Goal: Information Seeking & Learning: Find contact information

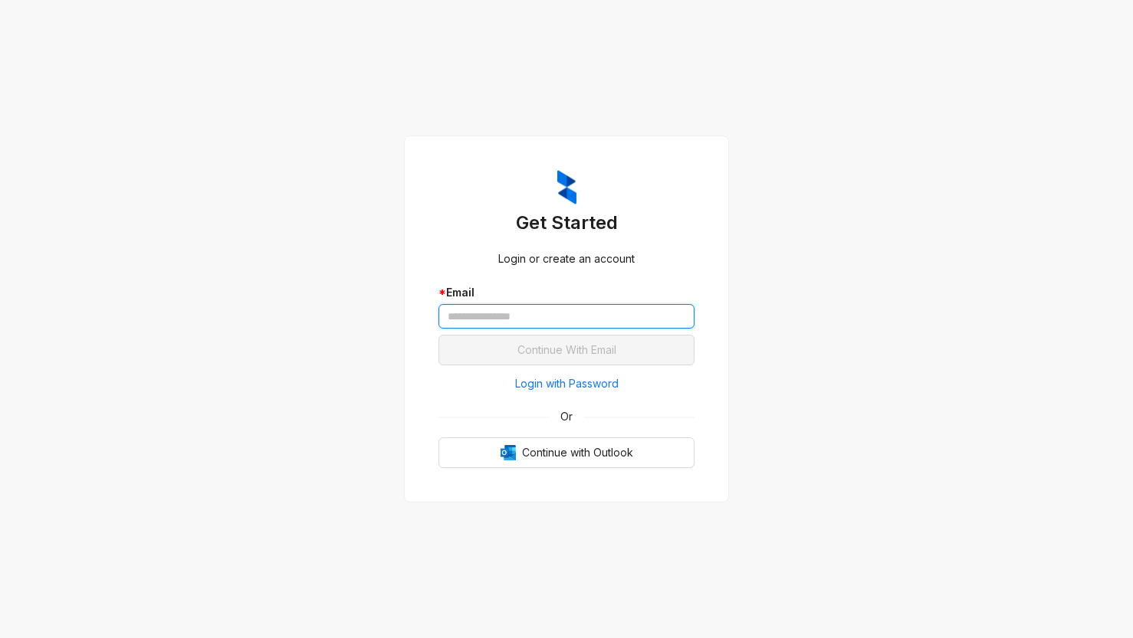
click at [520, 329] on input "text" at bounding box center [566, 316] width 256 height 25
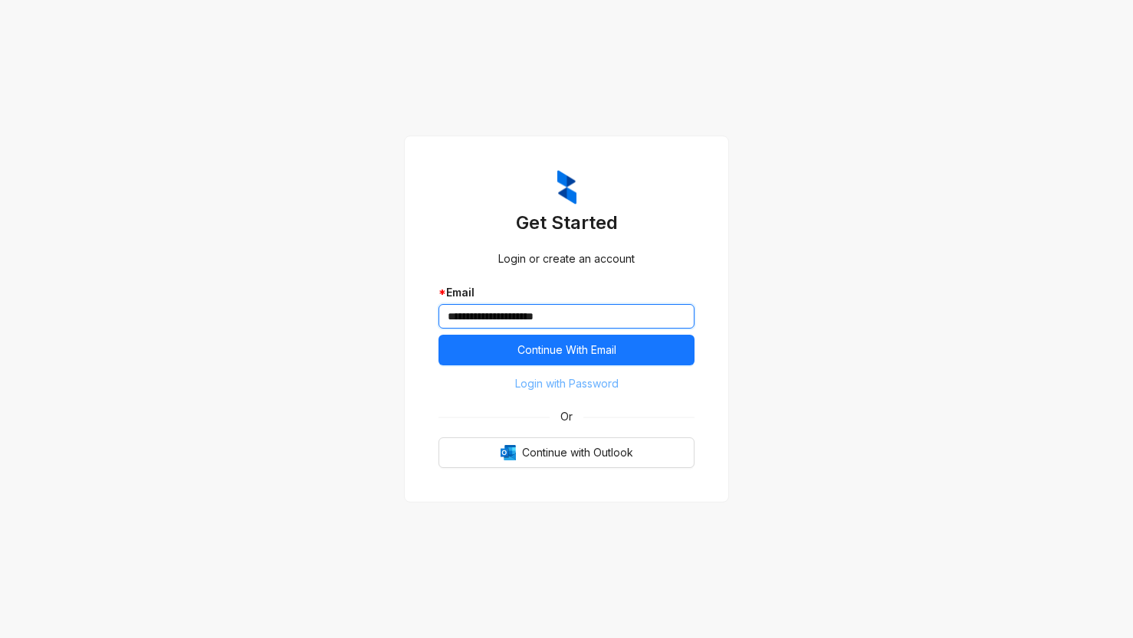
type input "**********"
click at [533, 385] on span "Login with Password" at bounding box center [566, 383] width 103 height 17
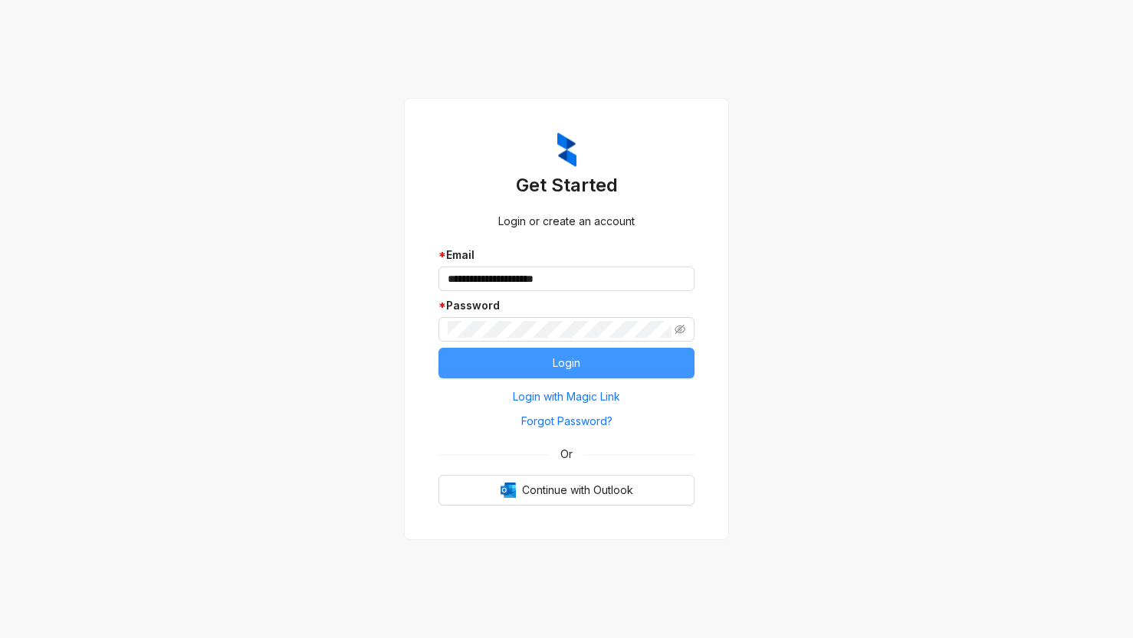
click at [480, 367] on button "Login" at bounding box center [566, 363] width 256 height 31
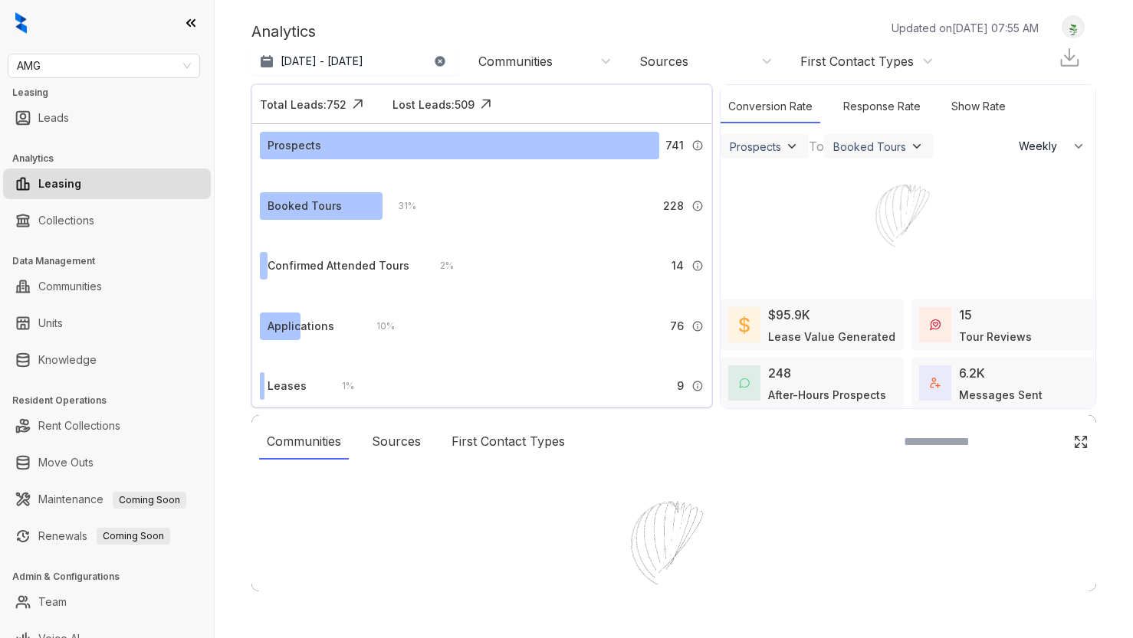
select select "******"
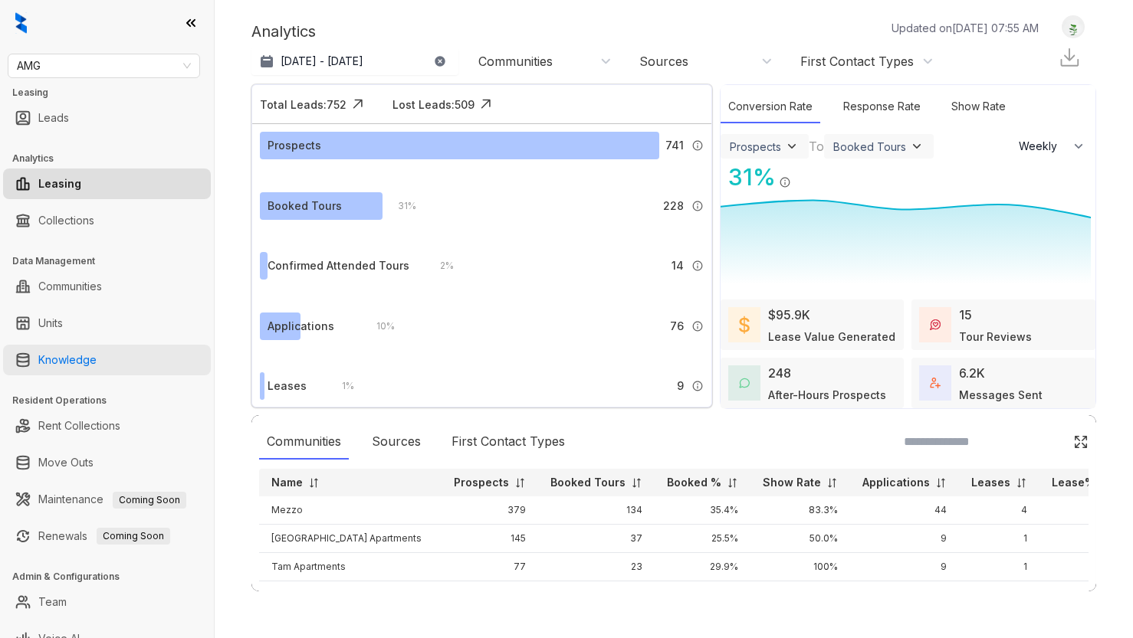
click at [60, 356] on link "Knowledge" at bounding box center [67, 360] width 58 height 31
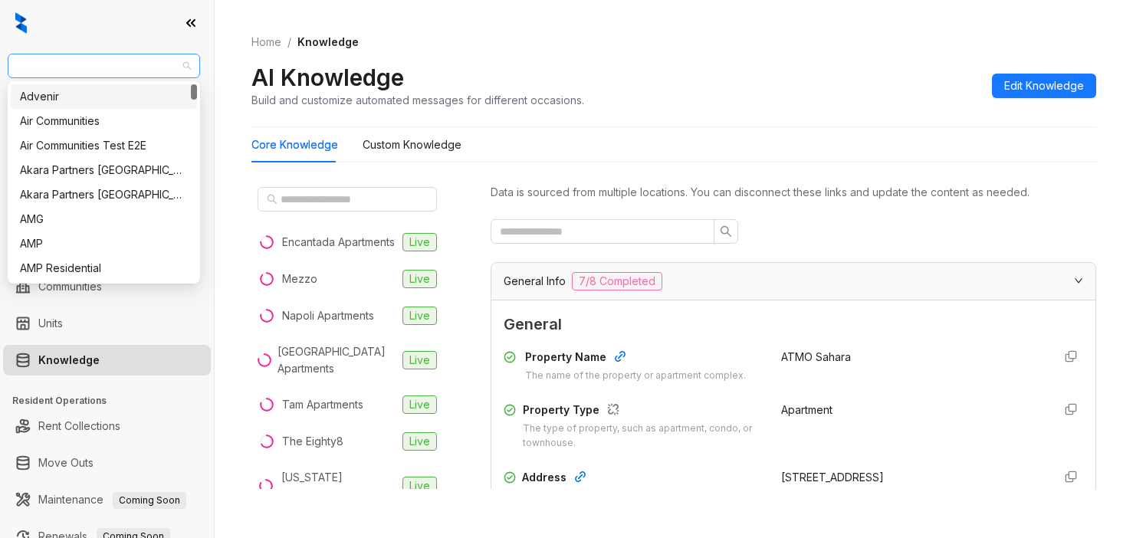
drag, startPoint x: 56, startPoint y: 60, endPoint x: 18, endPoint y: 62, distance: 37.6
click at [18, 62] on span "AMG" at bounding box center [104, 65] width 174 height 23
type input "**"
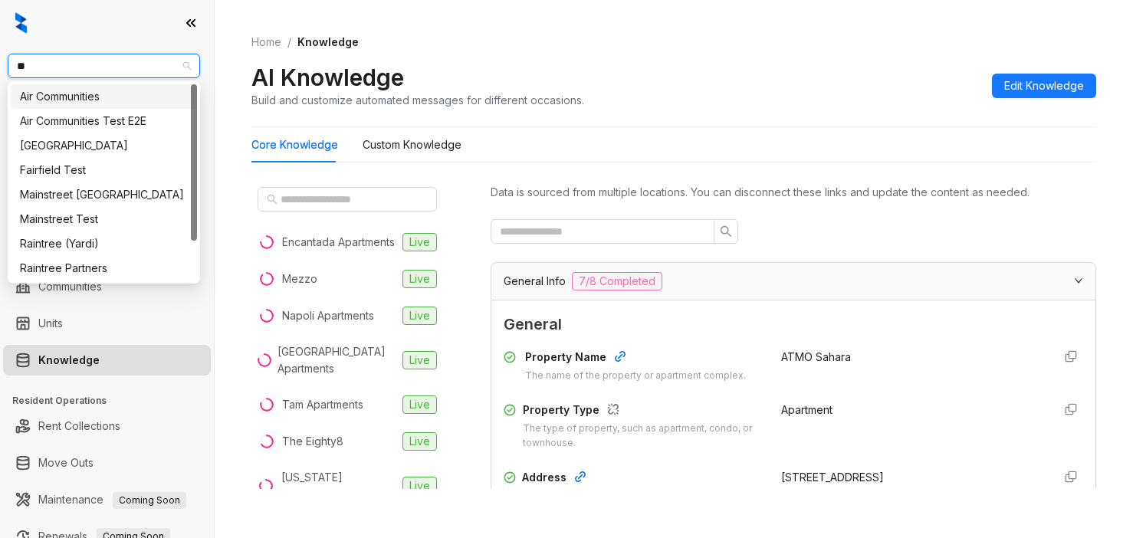
click at [38, 94] on div "Air Communities" at bounding box center [104, 96] width 168 height 17
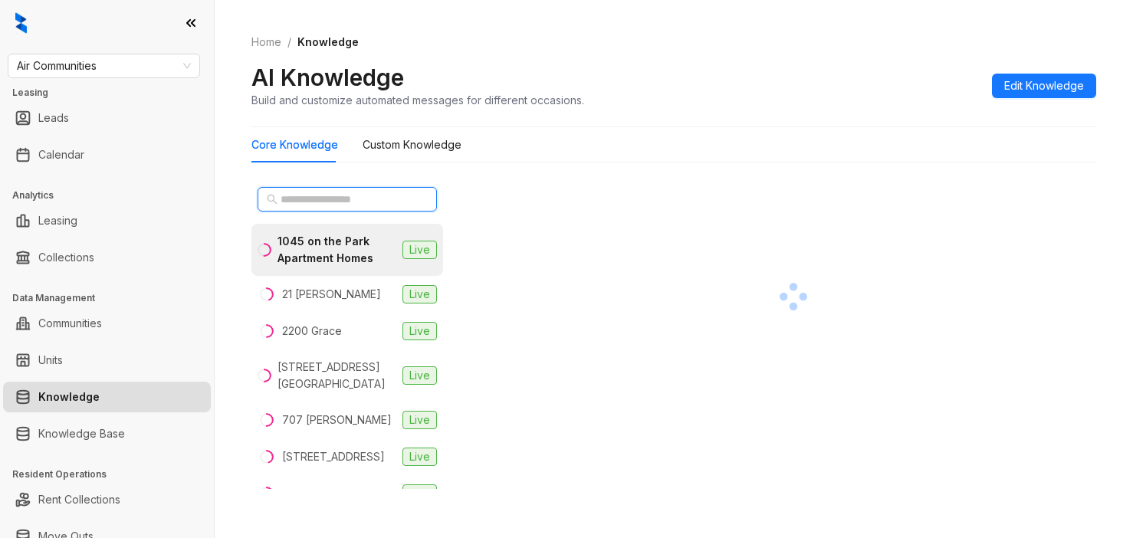
click at [322, 195] on input "text" at bounding box center [347, 199] width 135 height 17
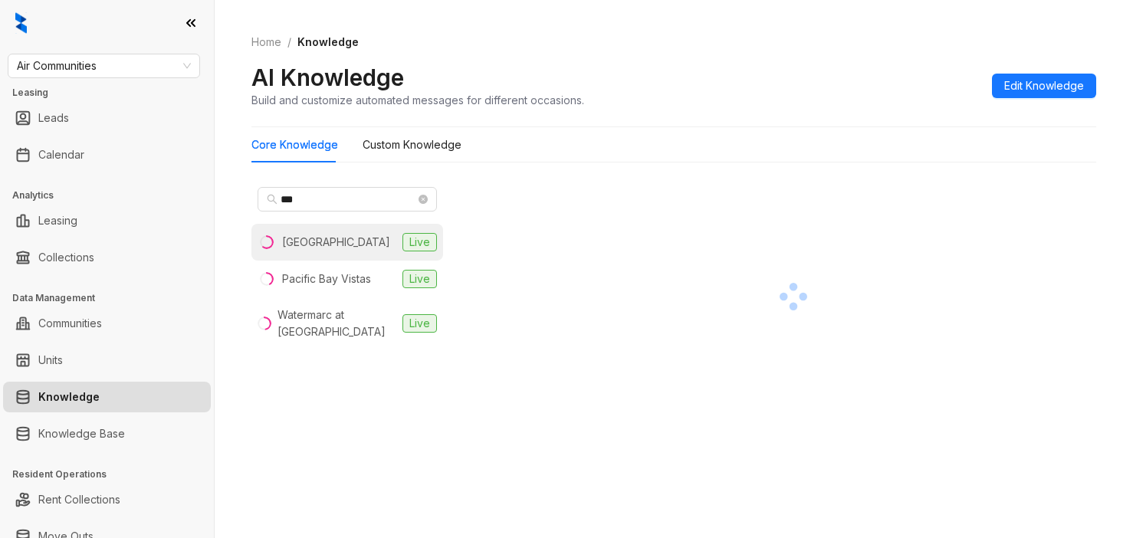
click at [297, 250] on div "[GEOGRAPHIC_DATA]" at bounding box center [336, 242] width 108 height 17
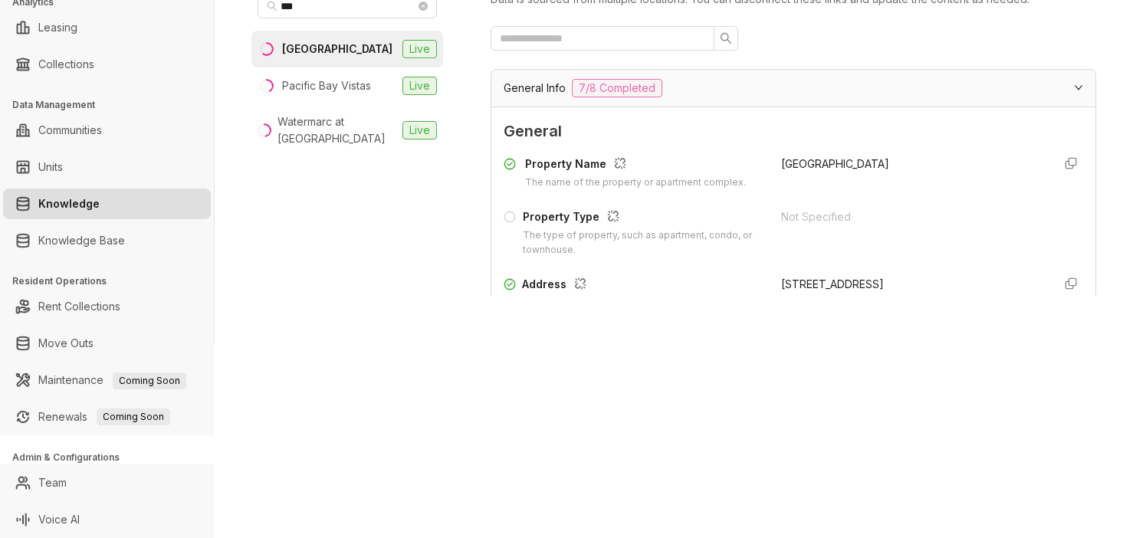
scroll to position [77, 0]
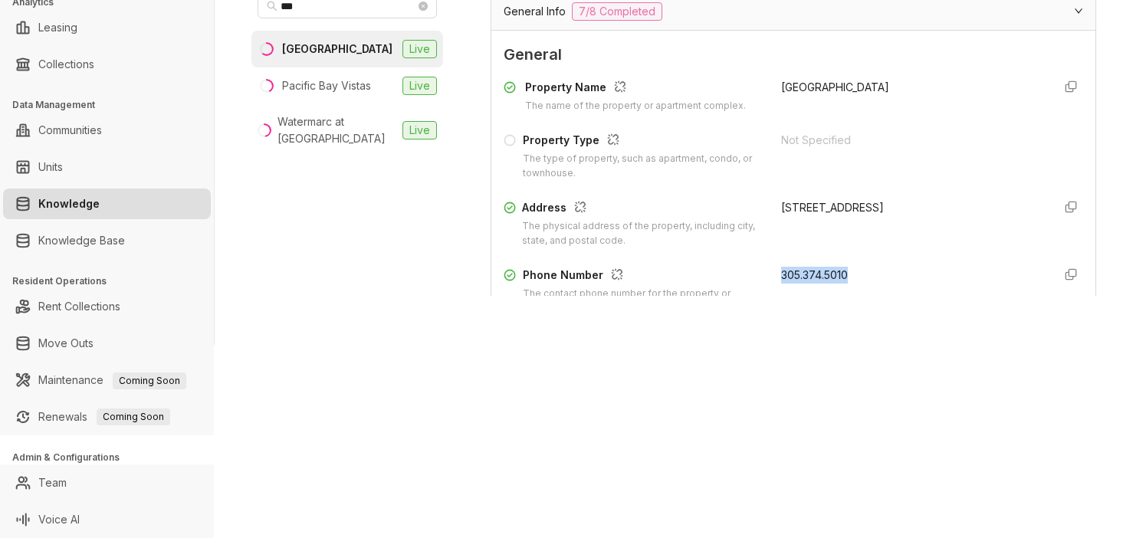
drag, startPoint x: 762, startPoint y: 268, endPoint x: 846, endPoint y: 273, distance: 83.6
click at [846, 273] on div "Phone Number The contact phone number for the property or leasing office. 305.3…" at bounding box center [792, 291] width 579 height 49
copy span "305.374.5010"
click at [904, 59] on span "General" at bounding box center [792, 55] width 579 height 24
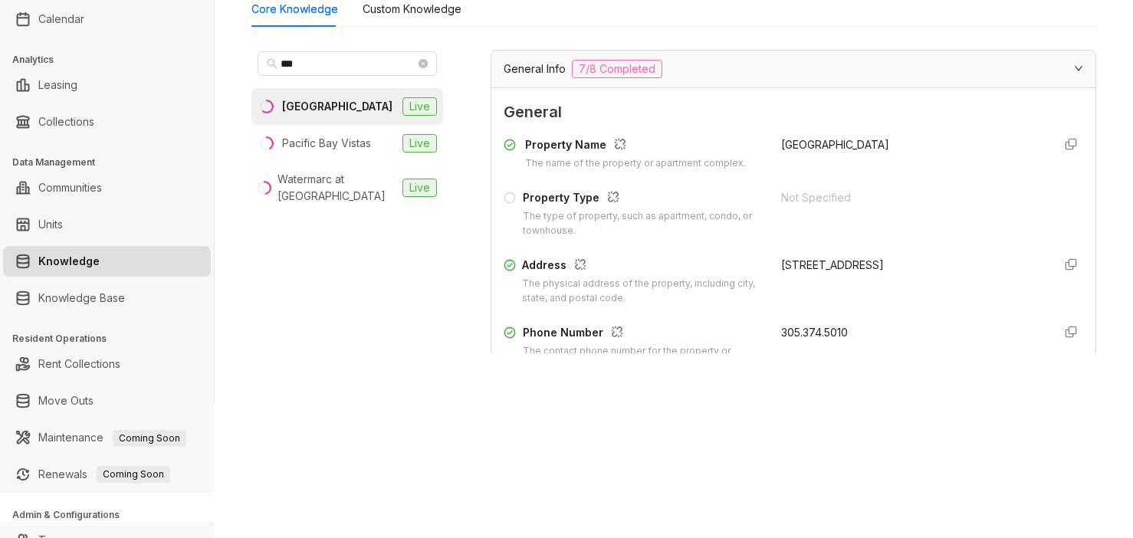
scroll to position [0, 0]
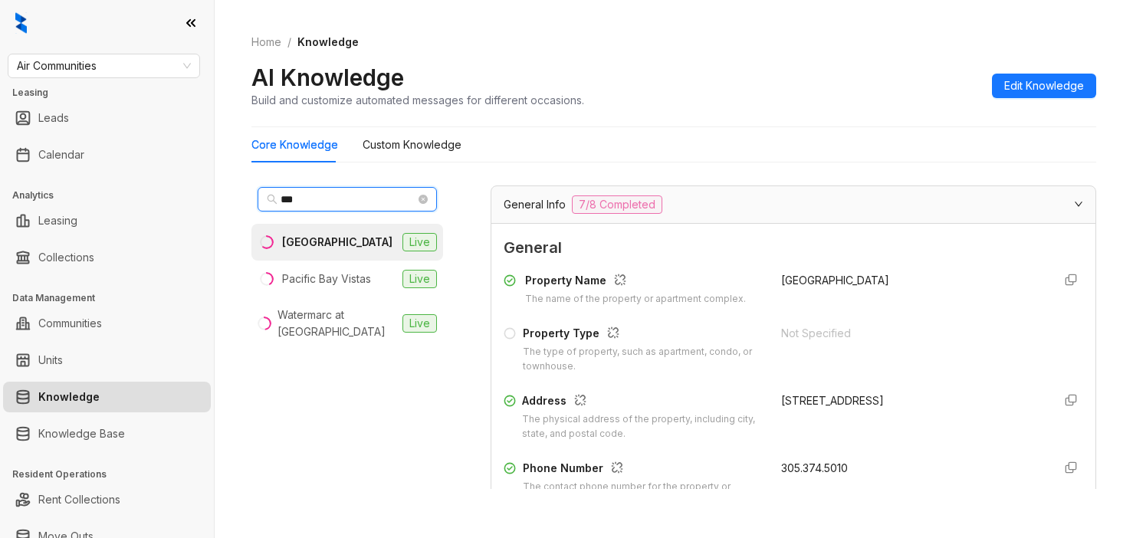
drag, startPoint x: 308, startPoint y: 193, endPoint x: 233, endPoint y: 188, distance: 75.2
click at [233, 188] on div "Home / Knowledge AI Knowledge Build and customize automated messages for differ…" at bounding box center [674, 269] width 918 height 538
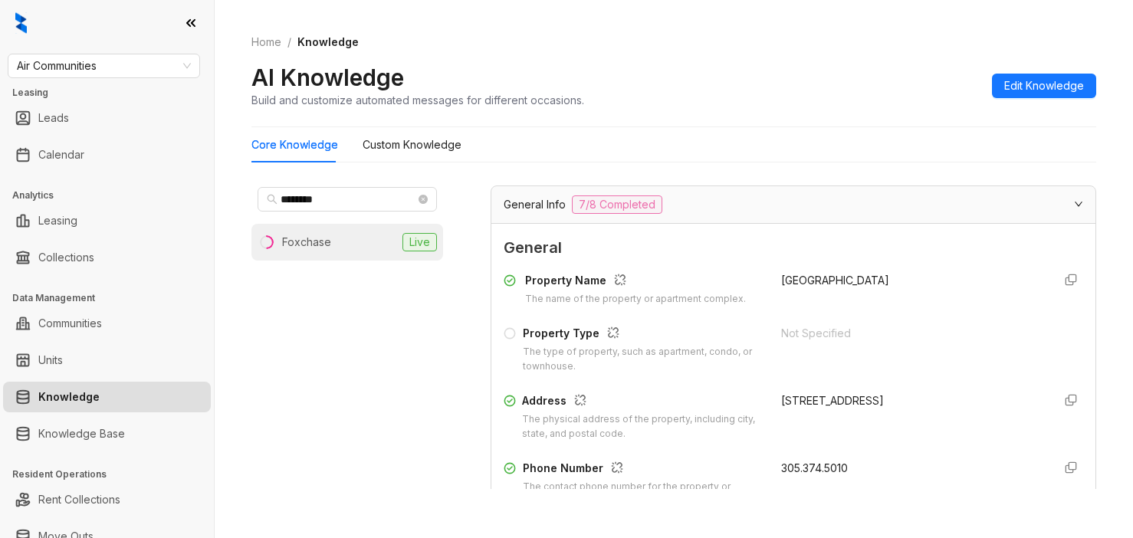
click at [320, 226] on li "Foxchase Live" at bounding box center [347, 242] width 192 height 37
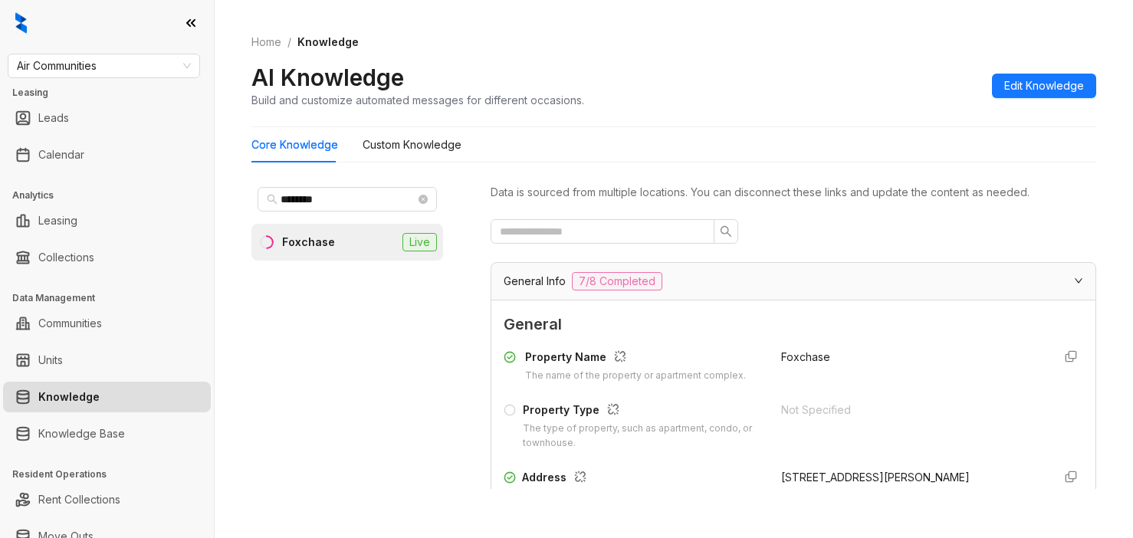
click at [816, 223] on div at bounding box center [792, 231] width 605 height 25
drag, startPoint x: 366, startPoint y: 197, endPoint x: 223, endPoint y: 189, distance: 143.5
click at [221, 190] on div "Home / Knowledge AI Knowledge Build and customize automated messages for differ…" at bounding box center [674, 269] width 918 height 538
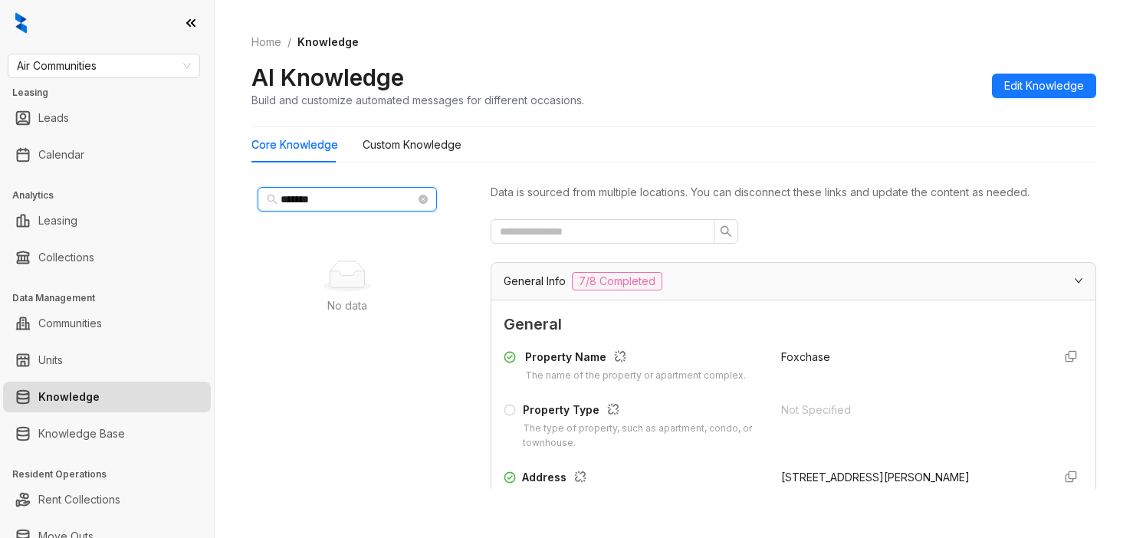
drag, startPoint x: 358, startPoint y: 201, endPoint x: 252, endPoint y: 200, distance: 105.7
click at [252, 200] on div "*******" at bounding box center [347, 199] width 192 height 37
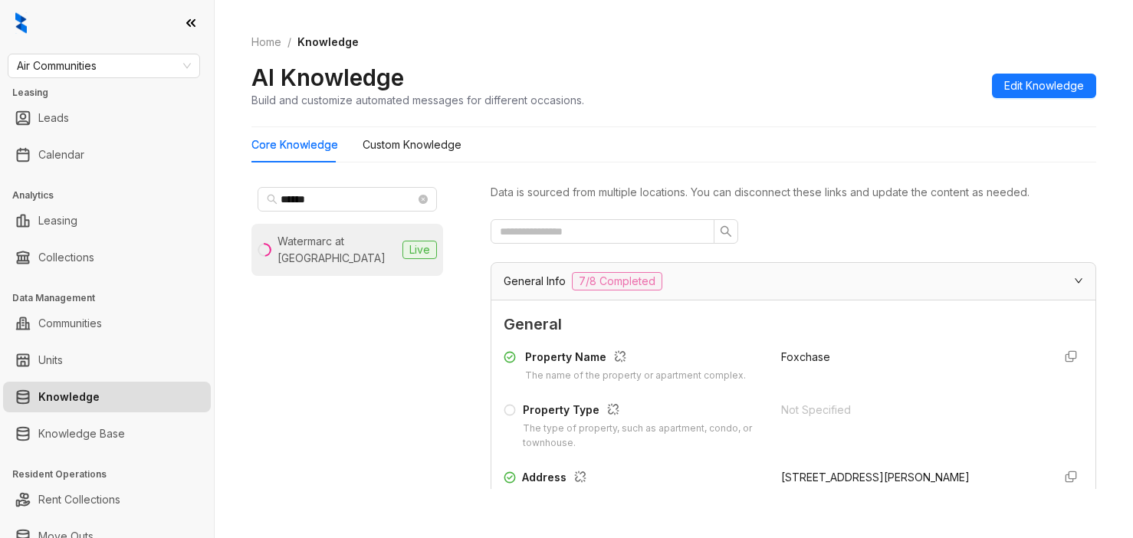
click at [282, 240] on div "Watermarc at Biscayne Bay" at bounding box center [336, 250] width 119 height 34
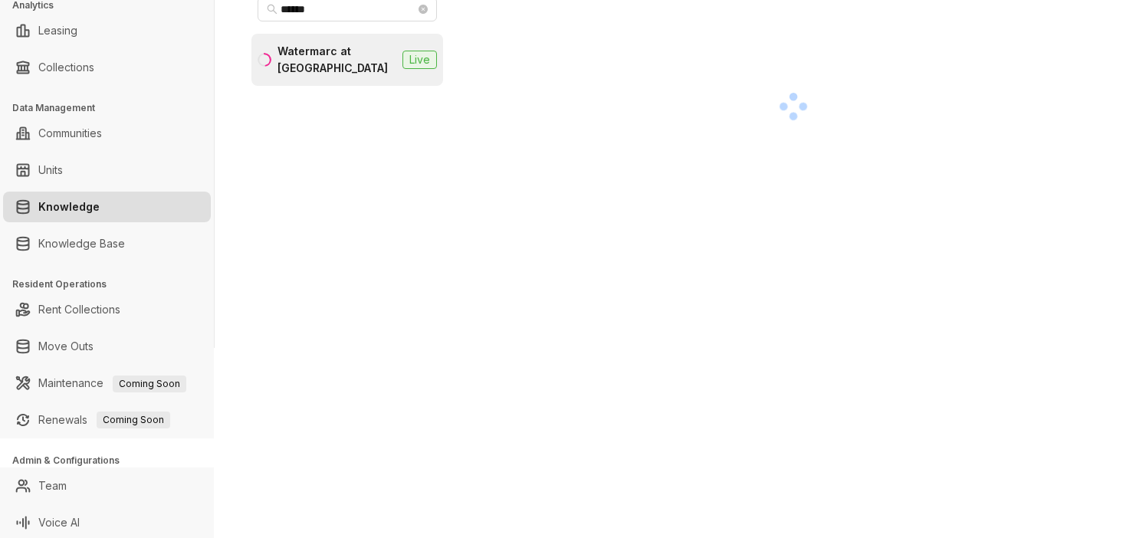
scroll to position [193, 0]
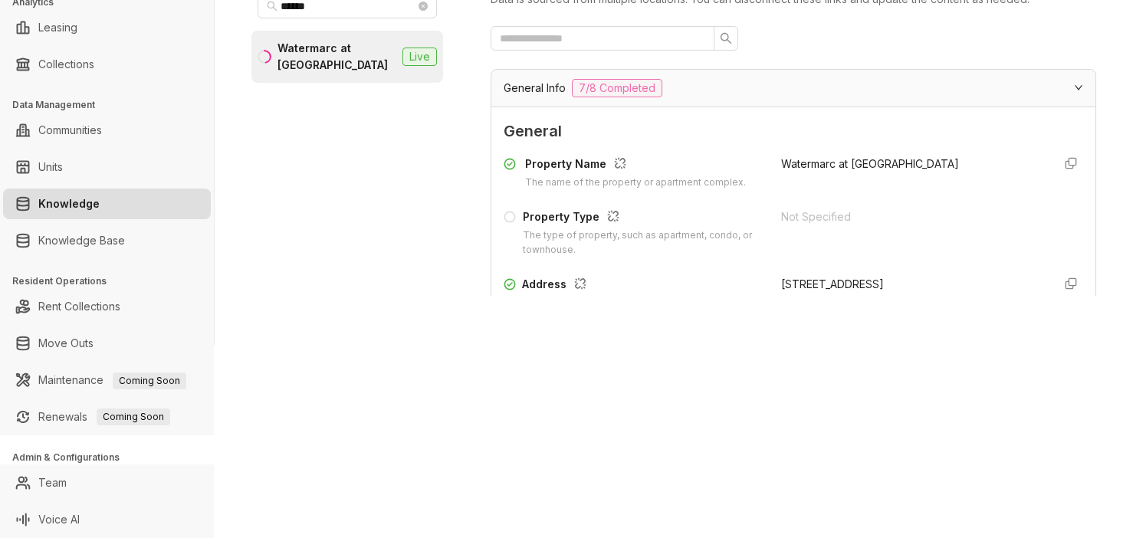
click at [824, 338] on div "Home / Knowledge AI Knowledge Build and customize automated messages for differ…" at bounding box center [674, 76] width 918 height 538
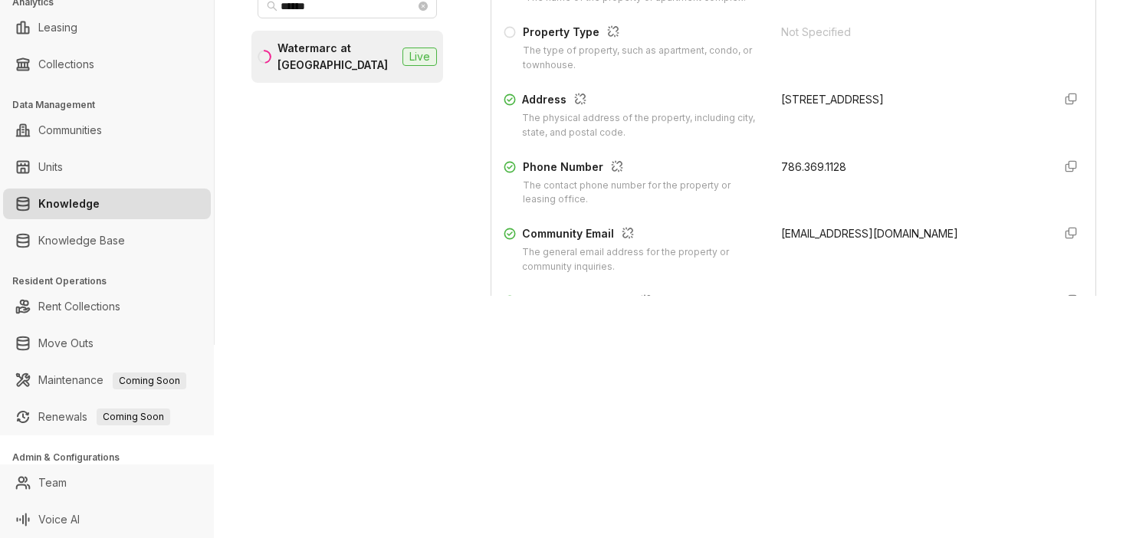
scroll to position [230, 0]
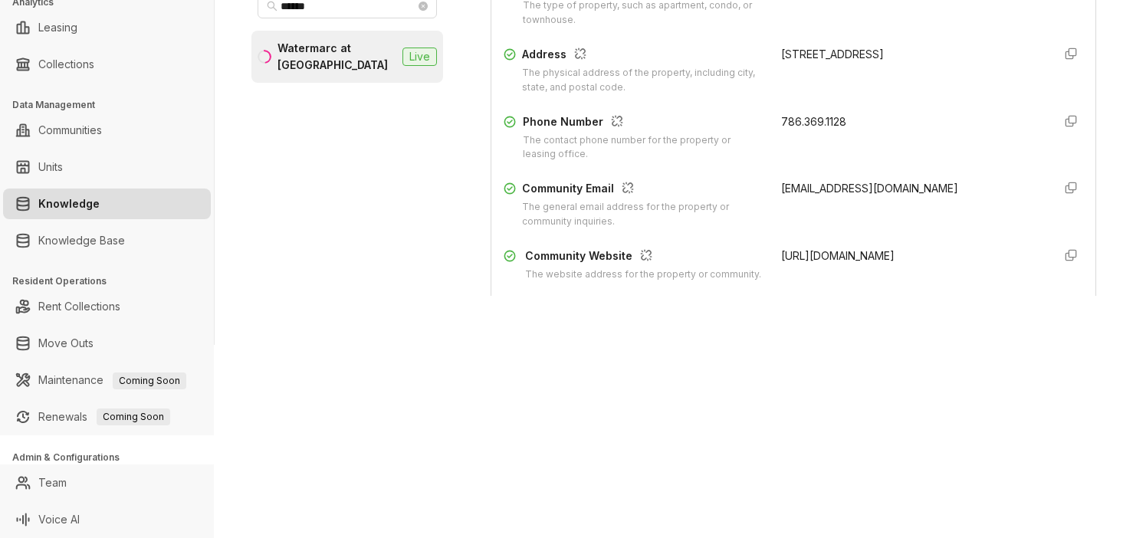
click at [830, 143] on div "786.369.1128" at bounding box center [910, 137] width 259 height 49
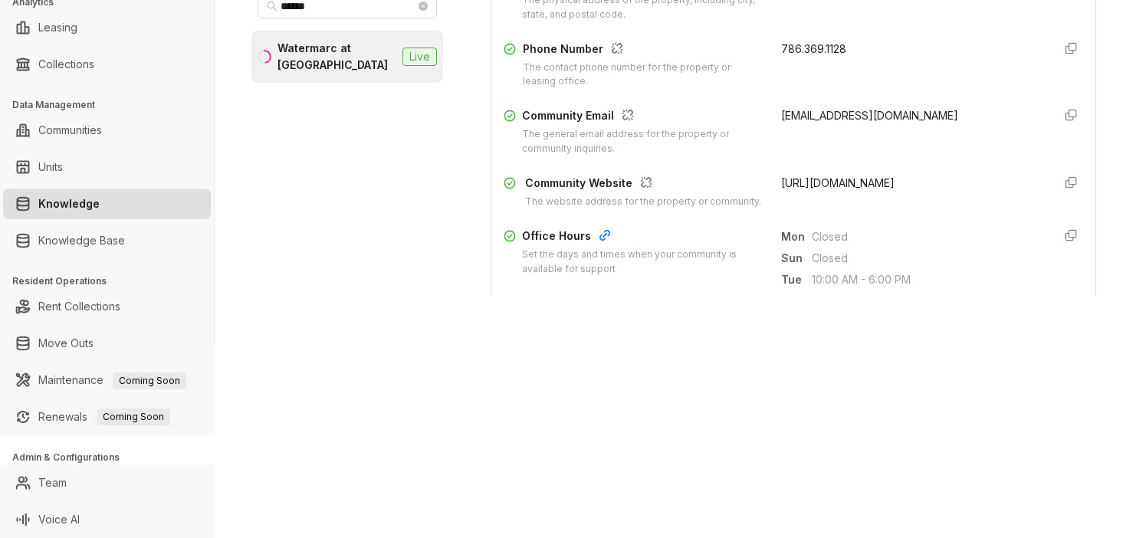
scroll to position [536, 0]
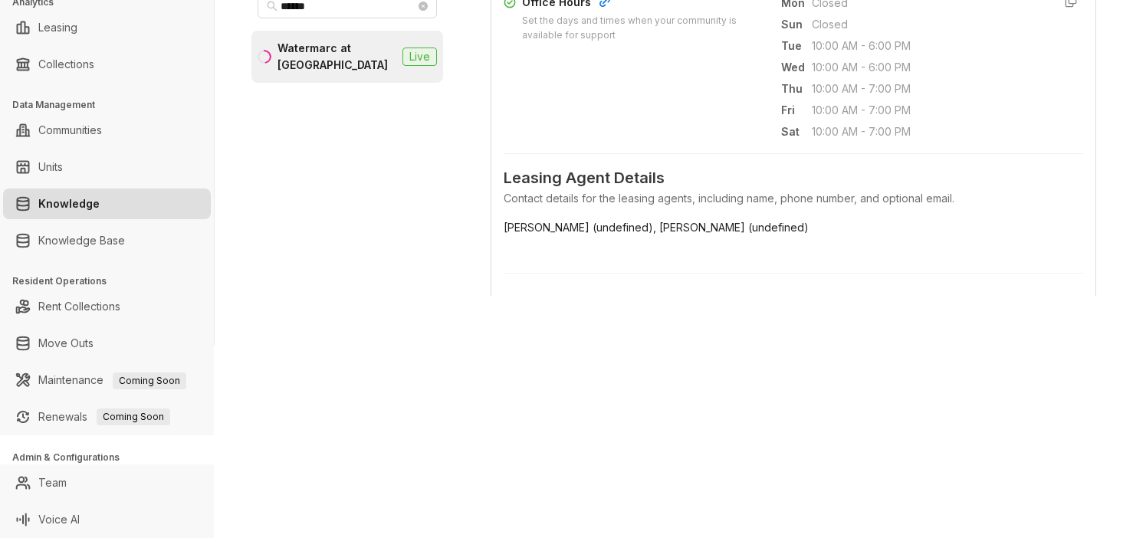
click at [720, 112] on div "Office Hours Set the days and times when your community is available for suppor…" at bounding box center [792, 67] width 579 height 147
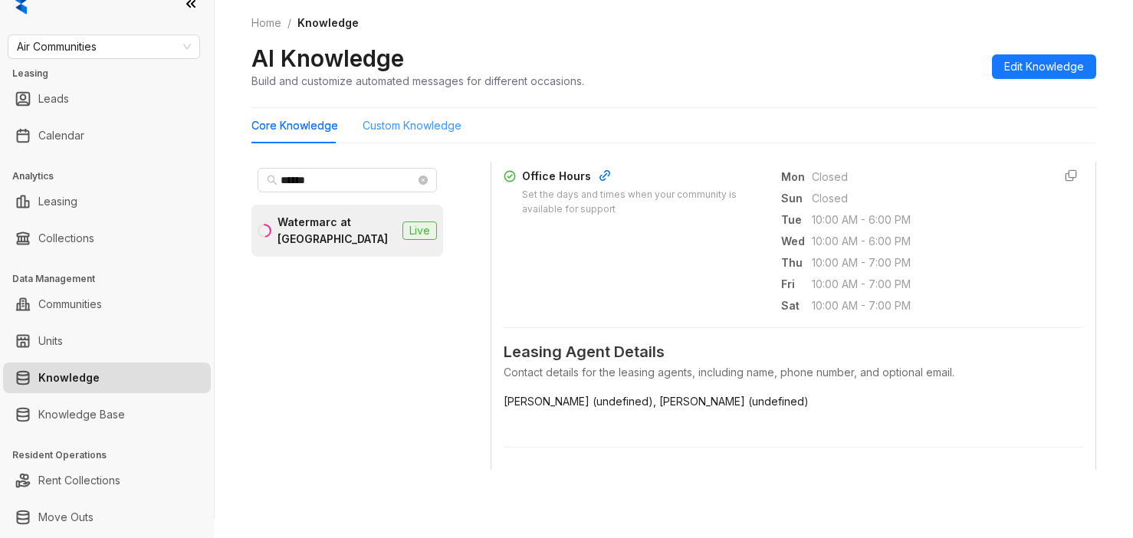
scroll to position [0, 0]
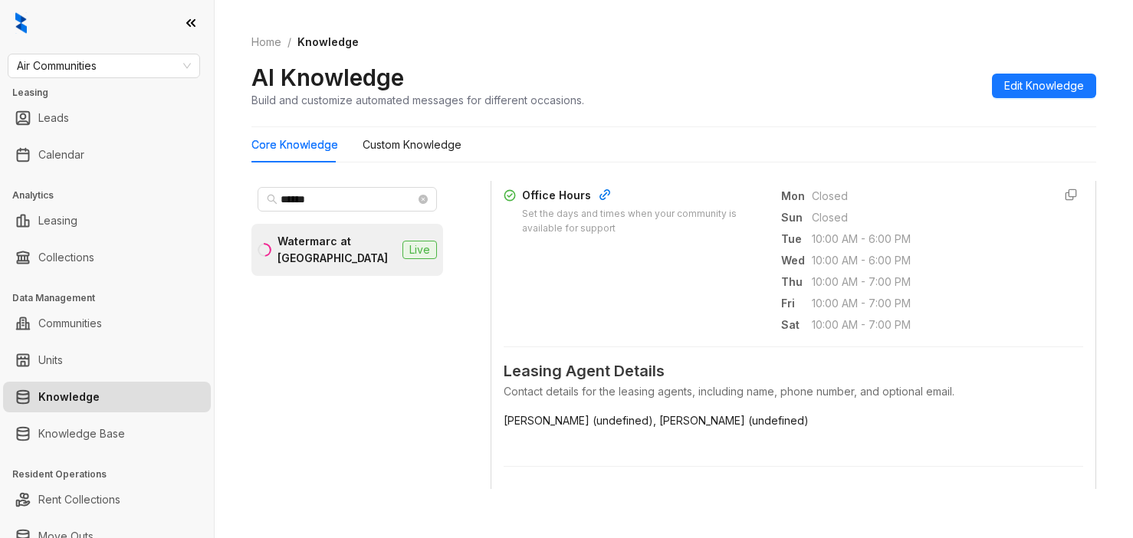
click at [332, 244] on div "Watermarc at Biscayne Bay" at bounding box center [336, 250] width 119 height 34
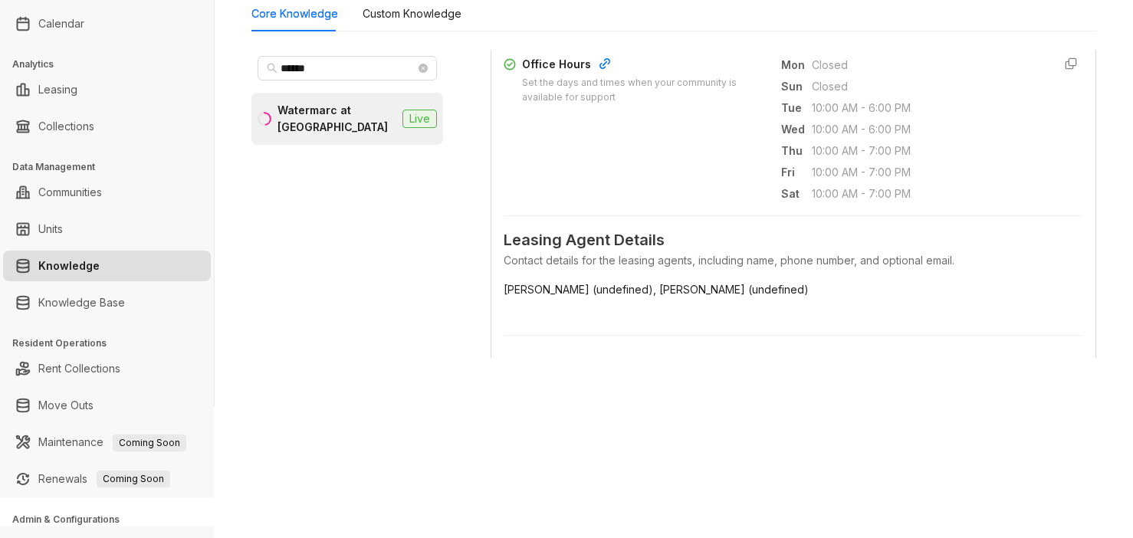
scroll to position [77, 0]
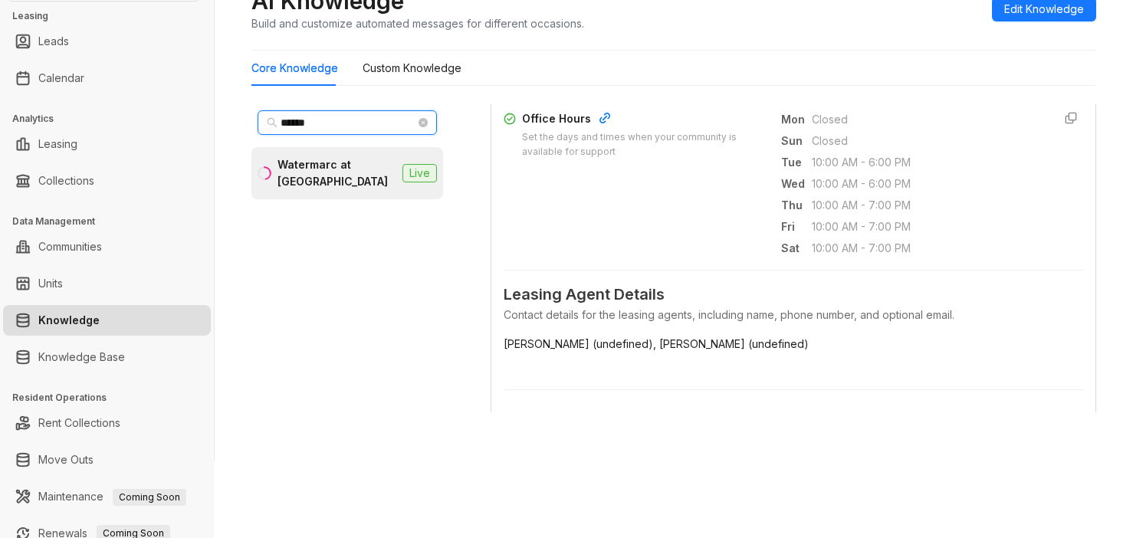
drag, startPoint x: 340, startPoint y: 123, endPoint x: 194, endPoint y: 122, distance: 146.4
click at [194, 122] on div "Air Communities Leasing Leads Calendar Analytics Leasing Collections Data Manag…" at bounding box center [566, 269] width 1133 height 538
type input "********"
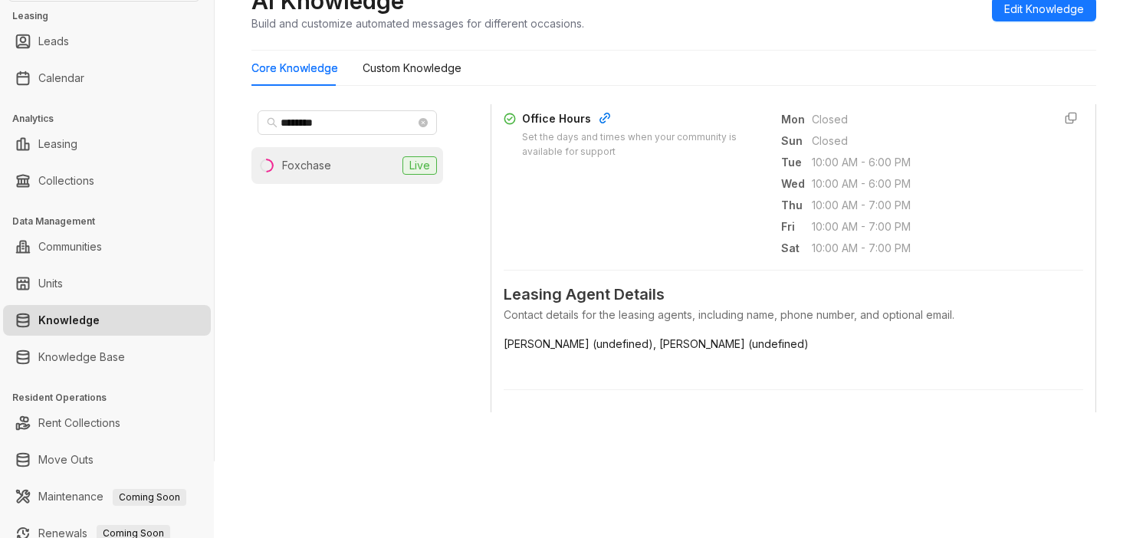
click at [291, 165] on div "Foxchase" at bounding box center [306, 165] width 49 height 17
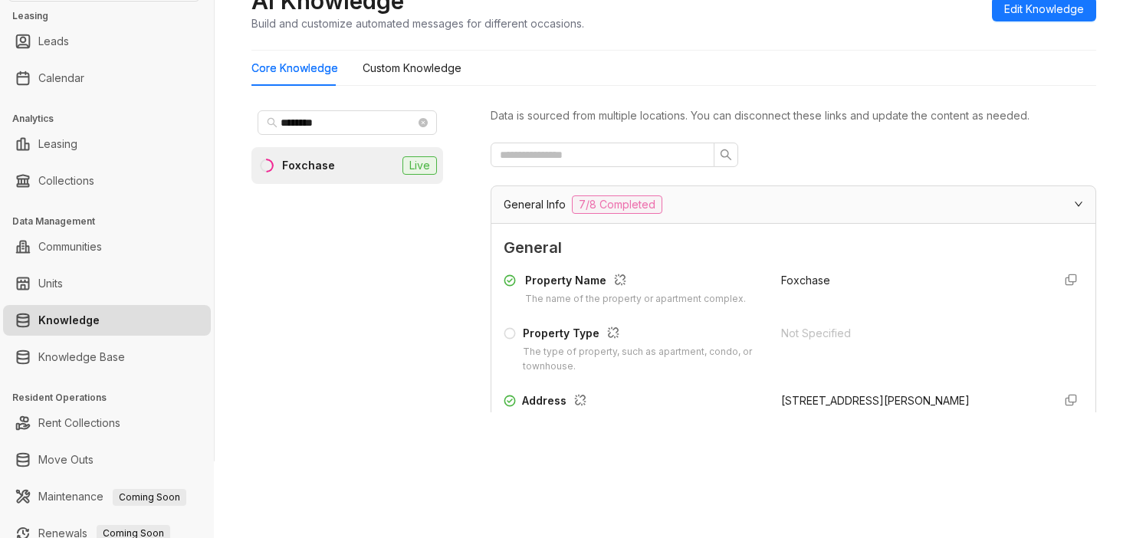
click at [789, 21] on div "AI Knowledge Build and customize automated messages for different occasions. Ed…" at bounding box center [673, 8] width 844 height 45
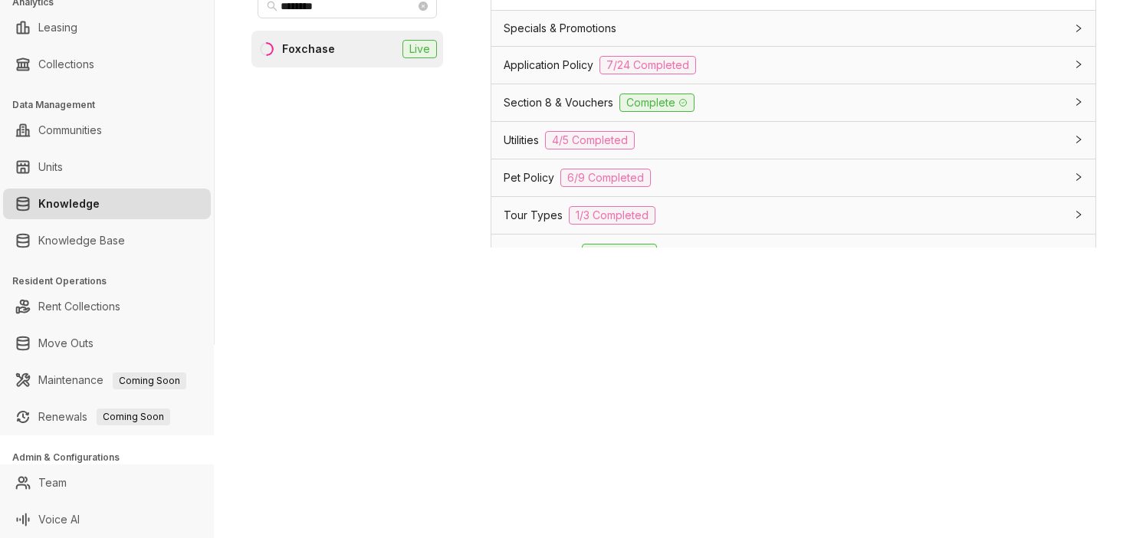
scroll to position [1008, 0]
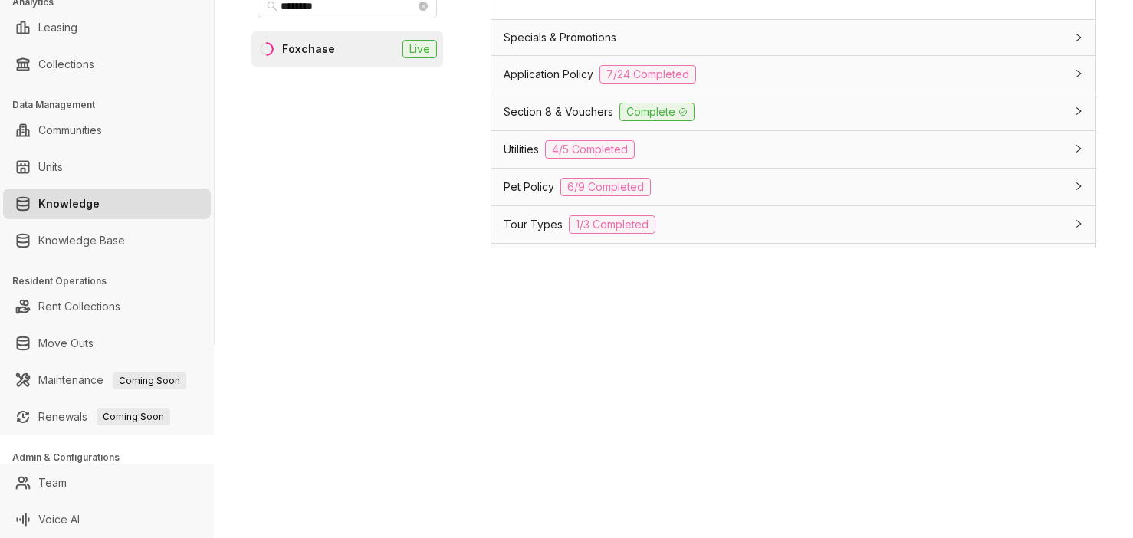
click at [504, 83] on span "Application Policy" at bounding box center [548, 74] width 90 height 17
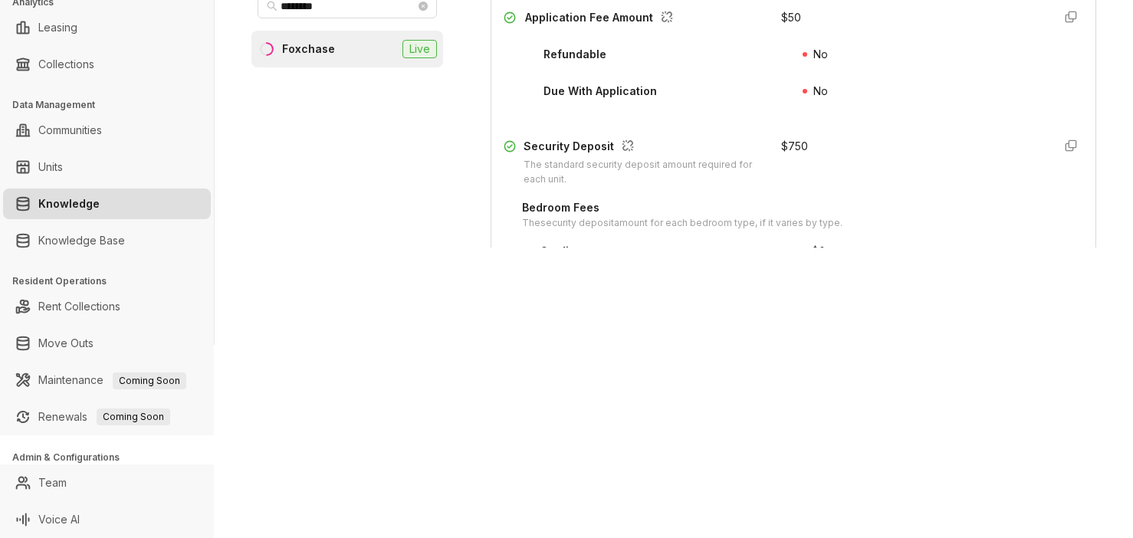
scroll to position [1774, 0]
click at [750, 60] on div "Refundable" at bounding box center [662, 55] width 280 height 25
click at [691, 57] on div "Refundable" at bounding box center [662, 55] width 280 height 25
click at [734, 67] on div "Refundable" at bounding box center [662, 55] width 280 height 25
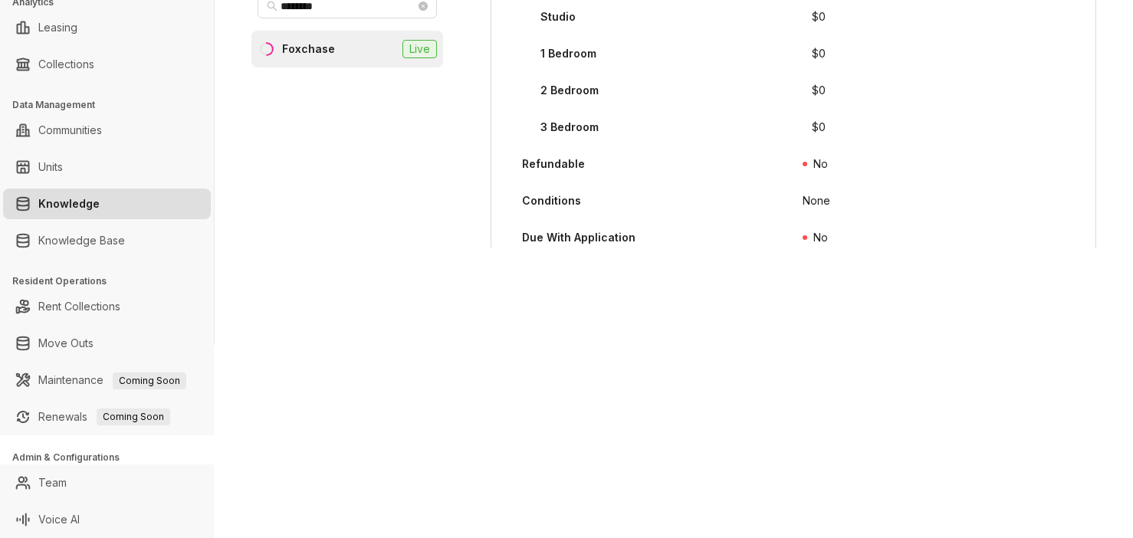
scroll to position [2004, 0]
click at [704, 205] on div "Security Deposit The standard security deposit amount required for each unit. $…" at bounding box center [792, 86] width 579 height 362
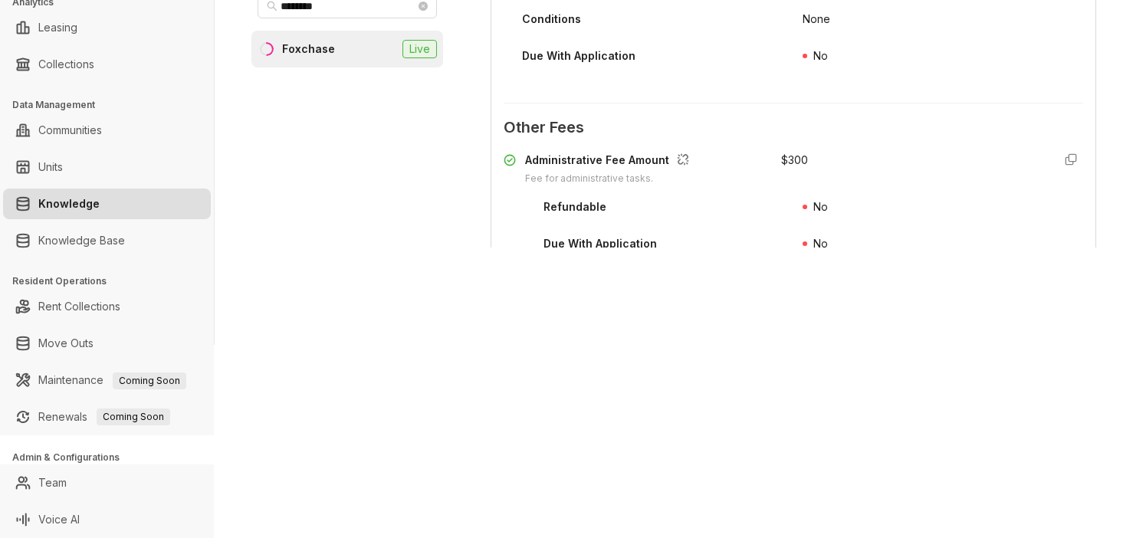
scroll to position [2157, 0]
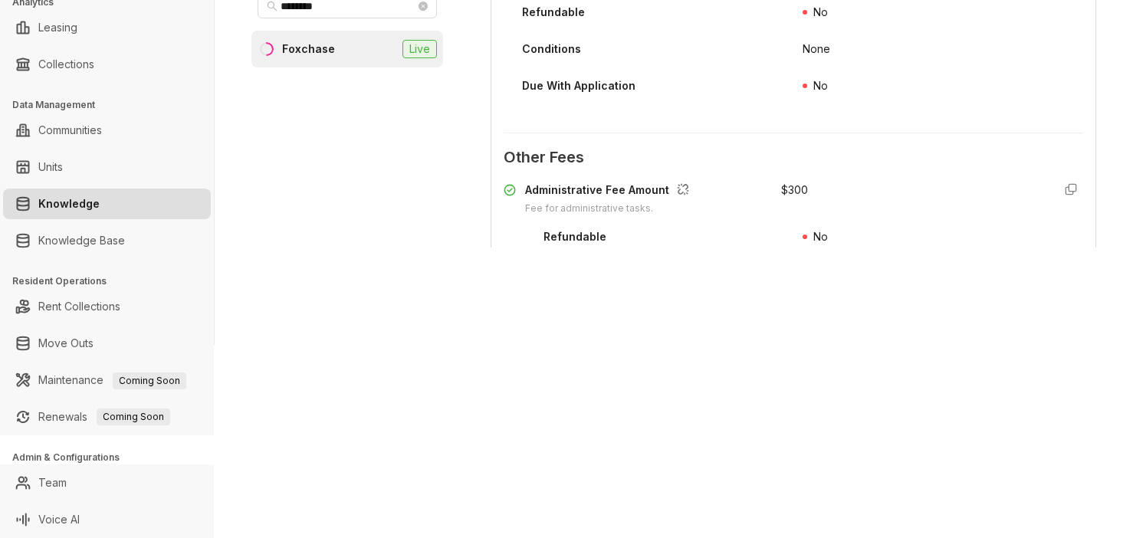
click at [714, 273] on div "Data is sourced from multiple locations. You can disconnect these links and upd…" at bounding box center [792, 148] width 605 height 321
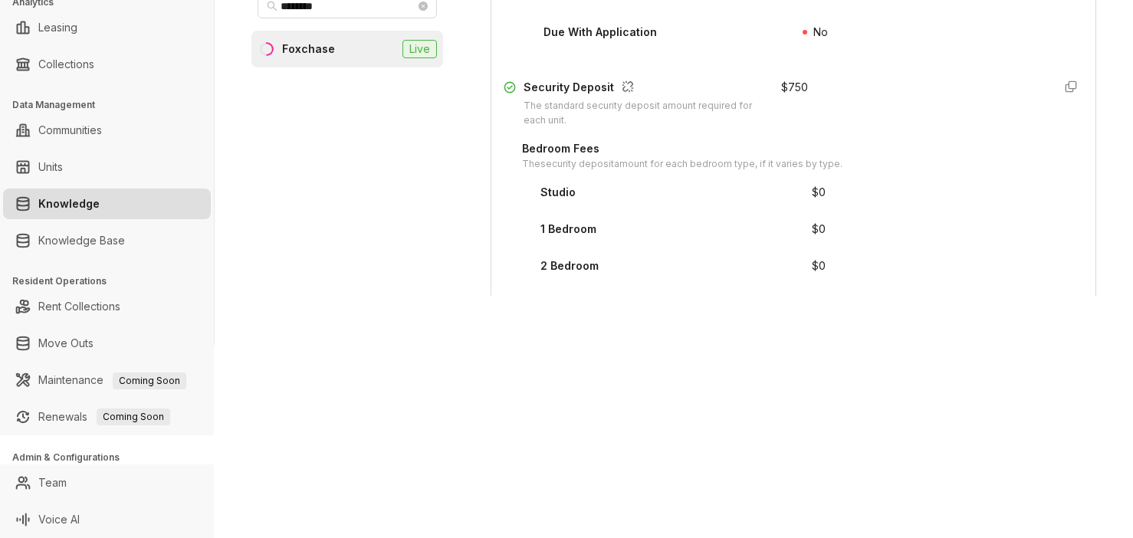
scroll to position [1850, 0]
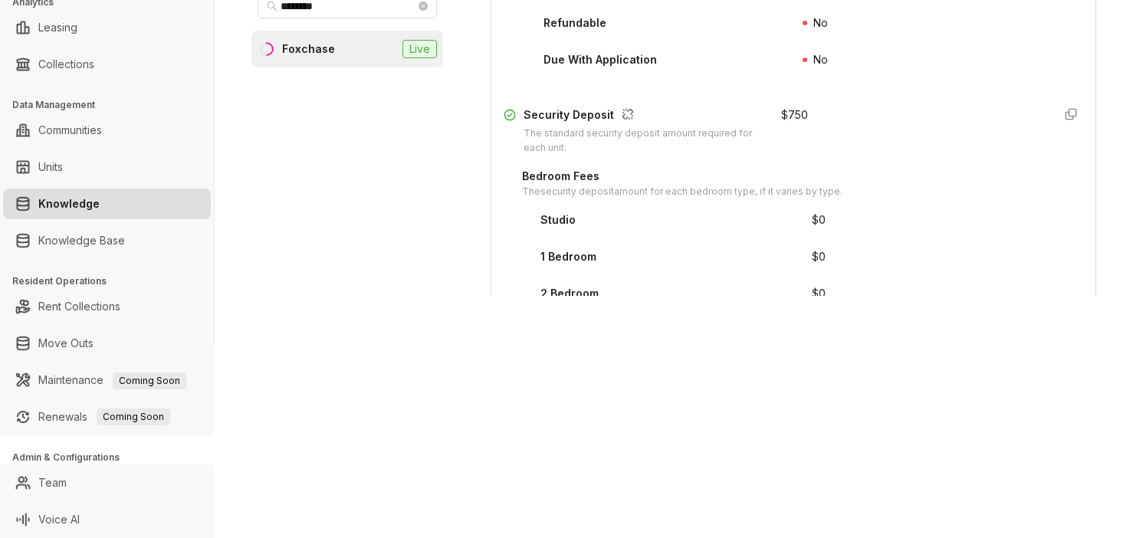
click at [718, 333] on div "Home / Knowledge AI Knowledge Build and customize automated messages for differ…" at bounding box center [674, 76] width 918 height 538
drag, startPoint x: 687, startPoint y: 370, endPoint x: 694, endPoint y: 343, distance: 28.6
click at [687, 369] on div "Air Communities Leasing Leads Calendar Analytics Leasing Collections Data Manag…" at bounding box center [566, 269] width 1133 height 538
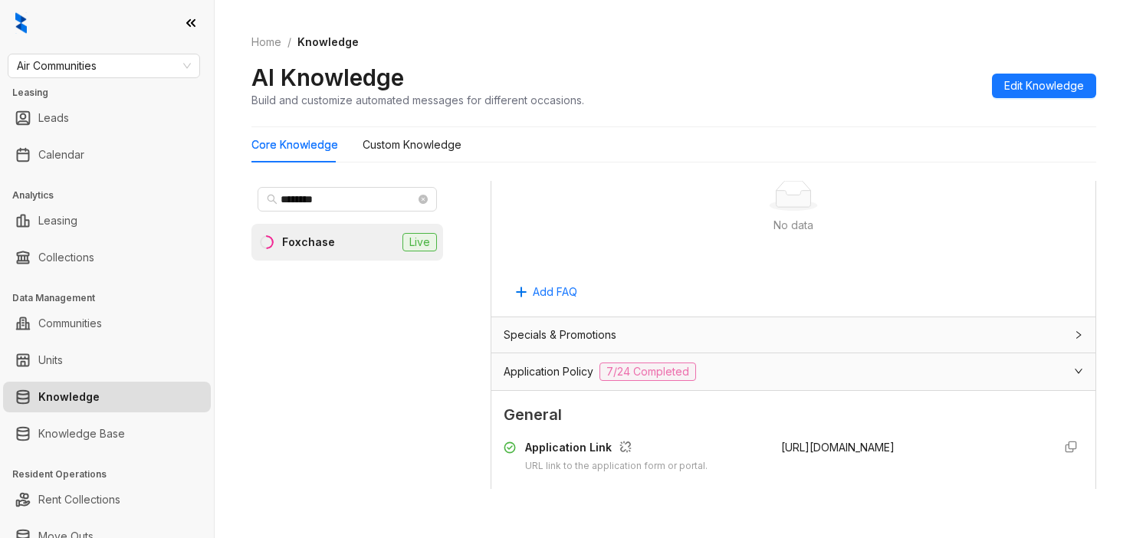
scroll to position [931, 0]
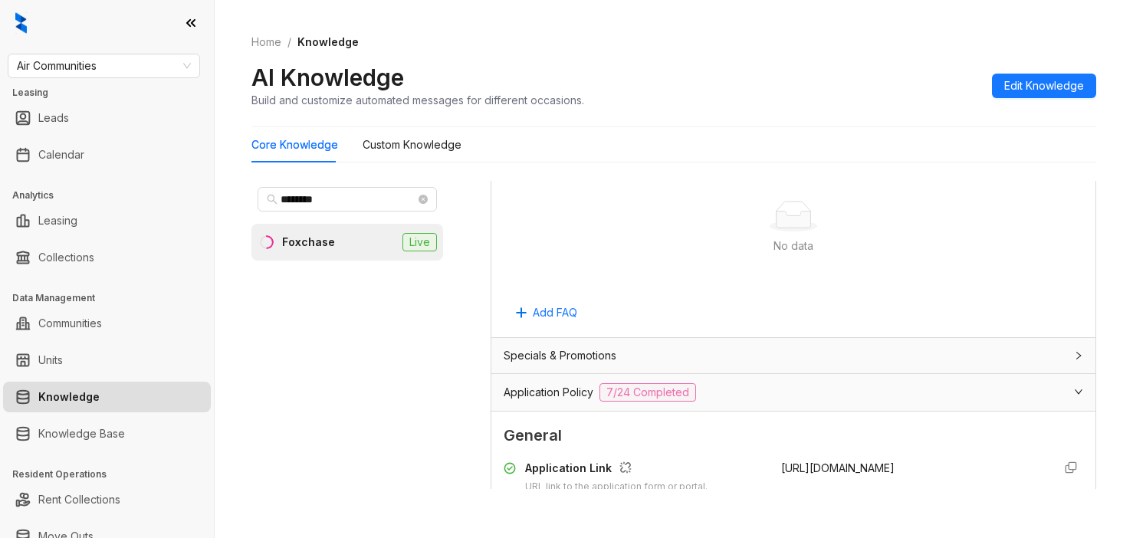
click at [565, 364] on span "Specials & Promotions" at bounding box center [559, 355] width 113 height 17
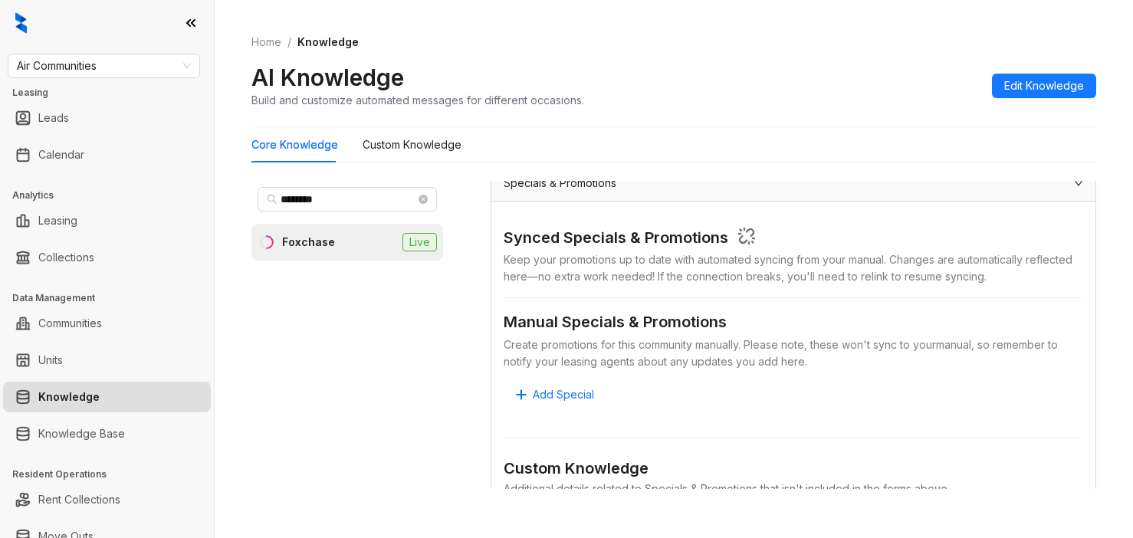
scroll to position [1161, 0]
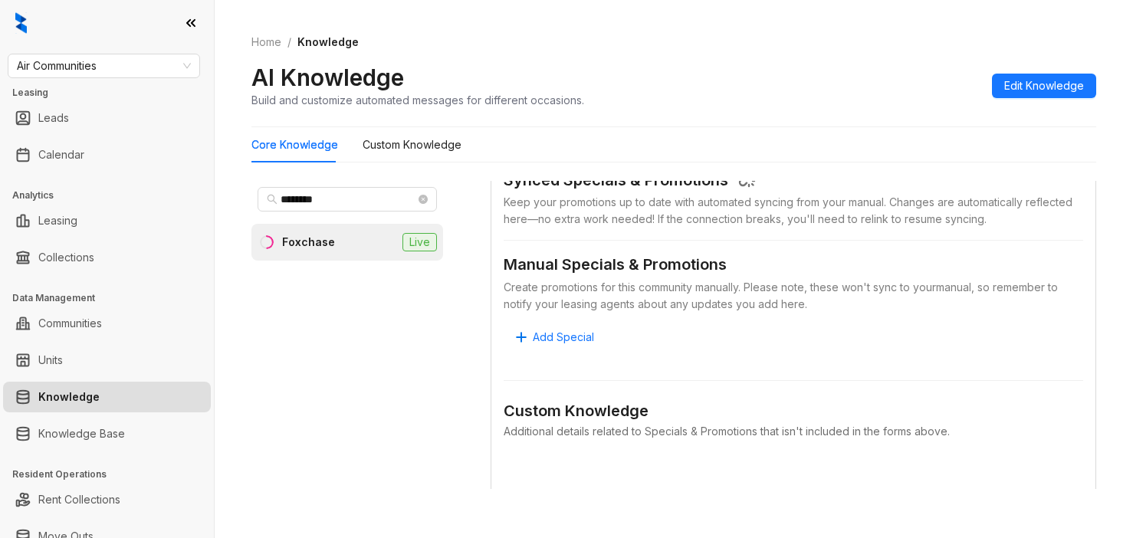
click at [738, 32] on div "Home / Knowledge AI Knowledge Build and customize automated messages for differ…" at bounding box center [673, 71] width 844 height 112
click at [116, 66] on span "Air Communities" at bounding box center [104, 65] width 174 height 23
type input "*******"
click at [114, 94] on div "Charney" at bounding box center [104, 96] width 168 height 17
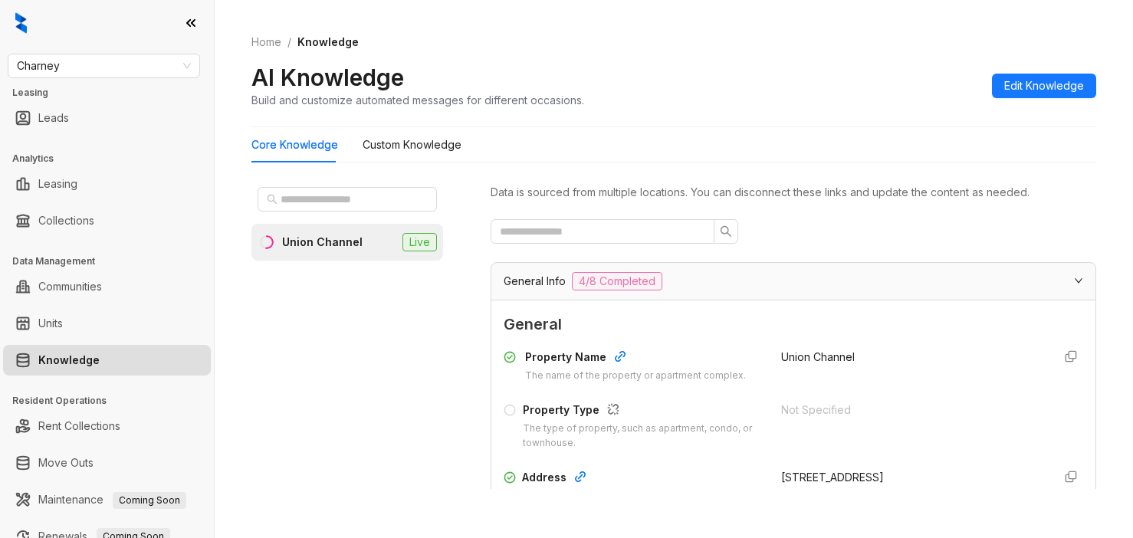
click at [303, 239] on div "Union Channel" at bounding box center [322, 242] width 80 height 17
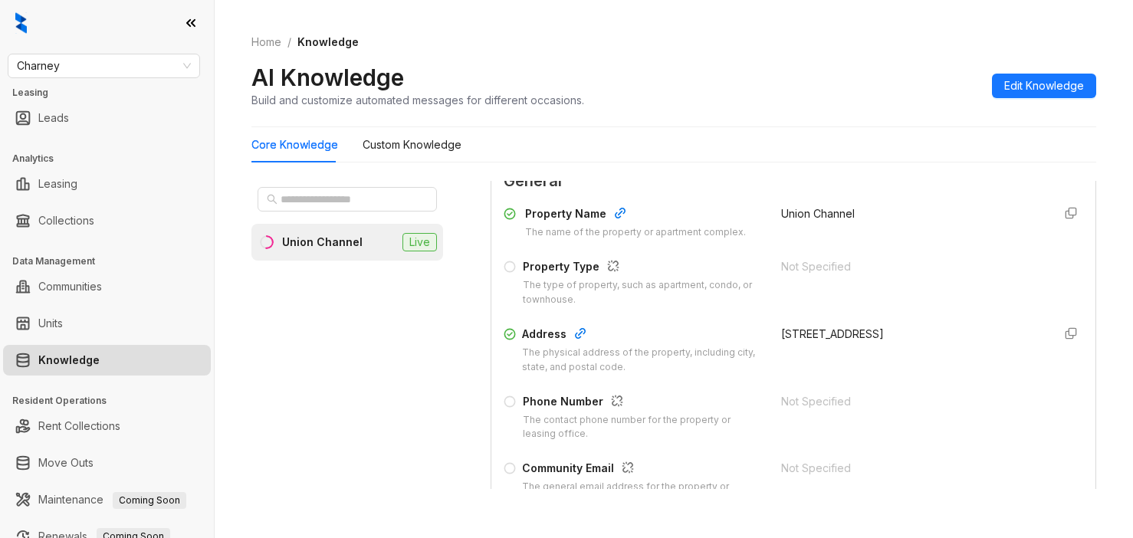
scroll to position [230, 0]
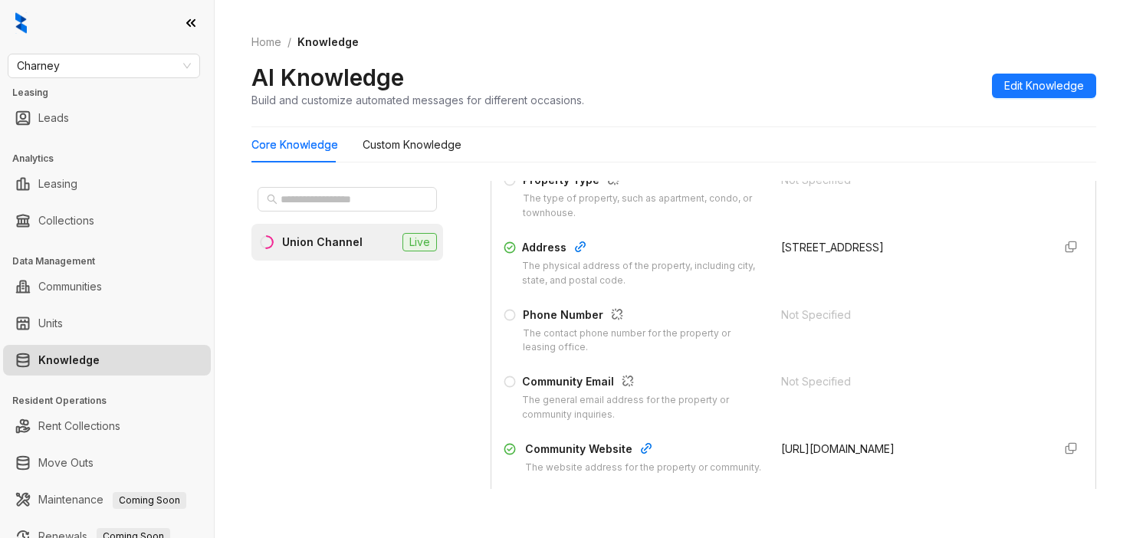
click at [349, 381] on div "Union Channel Live" at bounding box center [347, 335] width 192 height 308
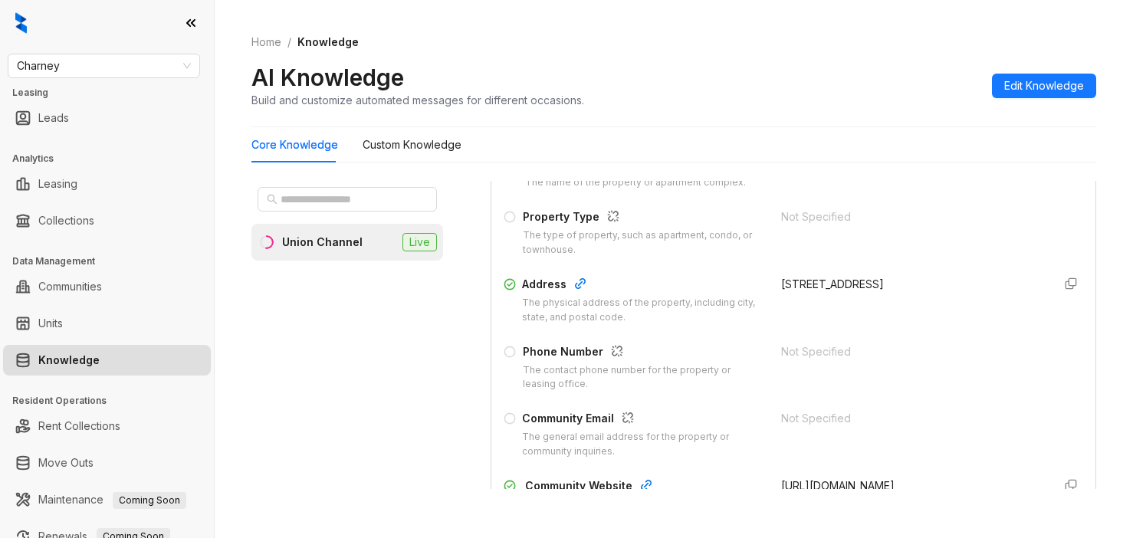
scroll to position [153, 0]
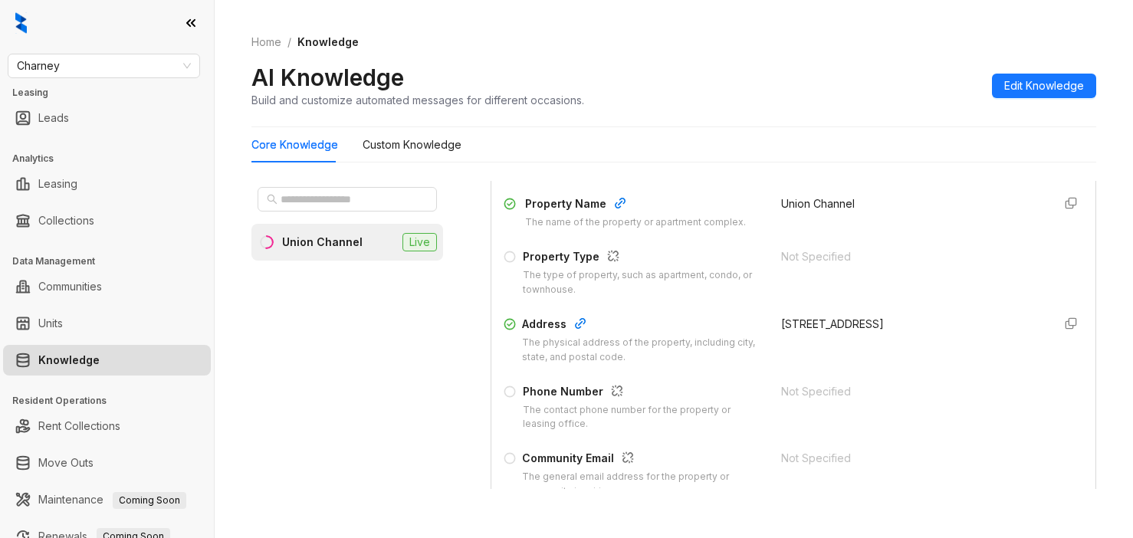
click at [698, 172] on div "Core Knowledge Custom Knowledge Union Channel Live Data is sourced from multipl…" at bounding box center [673, 314] width 844 height 375
click at [77, 71] on span "Charney" at bounding box center [104, 65] width 174 height 23
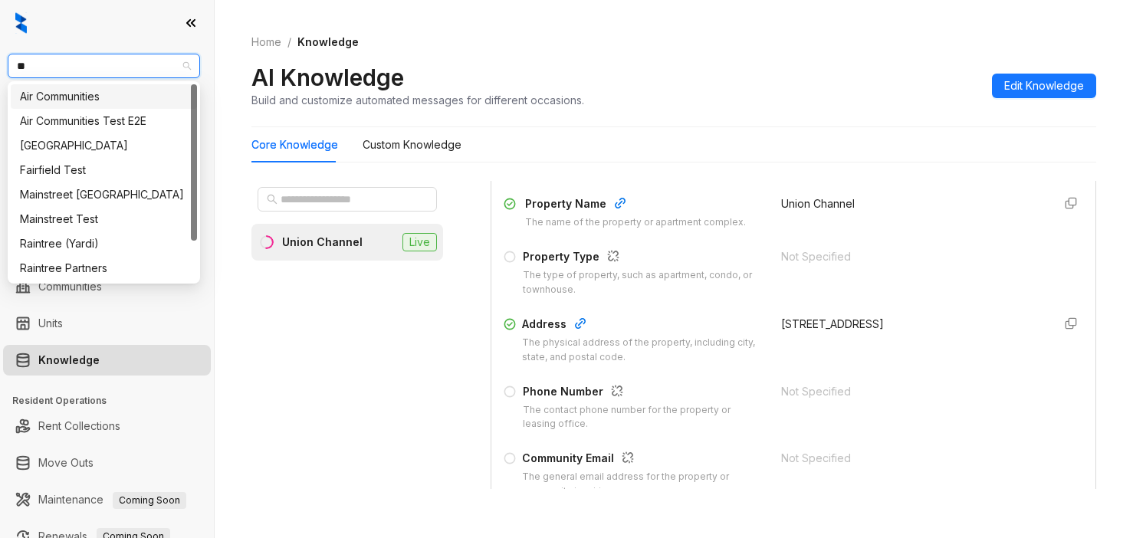
type input "***"
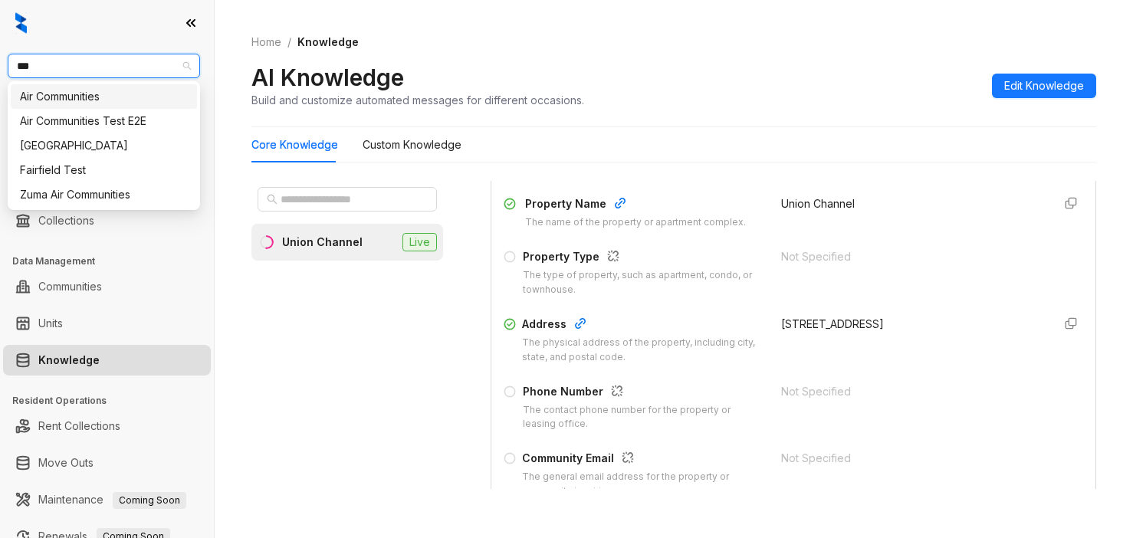
drag, startPoint x: 70, startPoint y: 92, endPoint x: 83, endPoint y: 93, distance: 12.3
click at [72, 92] on div "Air Communities" at bounding box center [104, 96] width 168 height 17
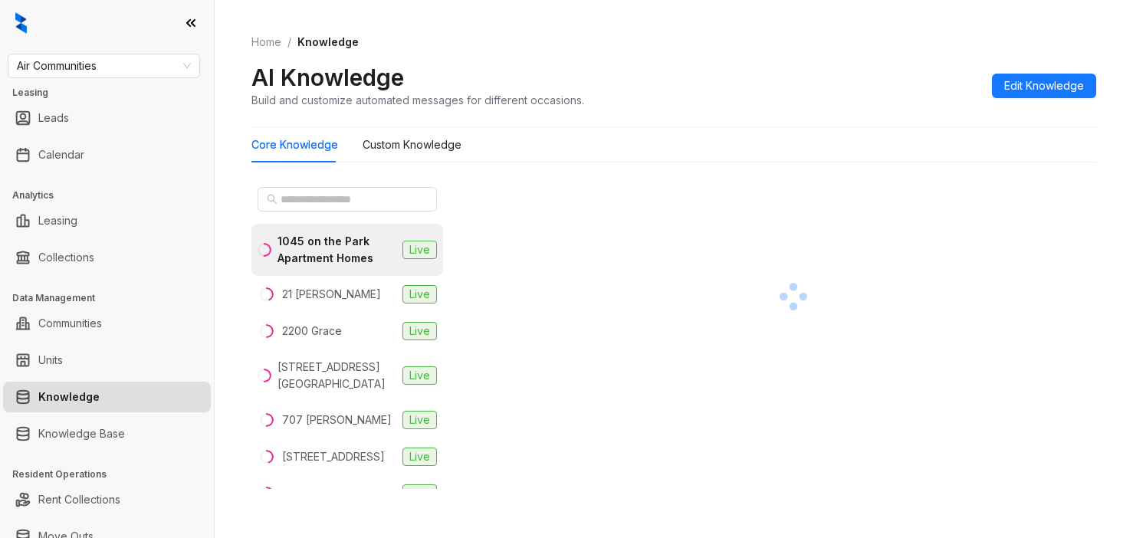
click at [722, 149] on div "Core Knowledge Custom Knowledge" at bounding box center [673, 144] width 844 height 35
click at [320, 186] on div at bounding box center [347, 199] width 192 height 37
click at [318, 198] on input "text" at bounding box center [347, 199] width 135 height 17
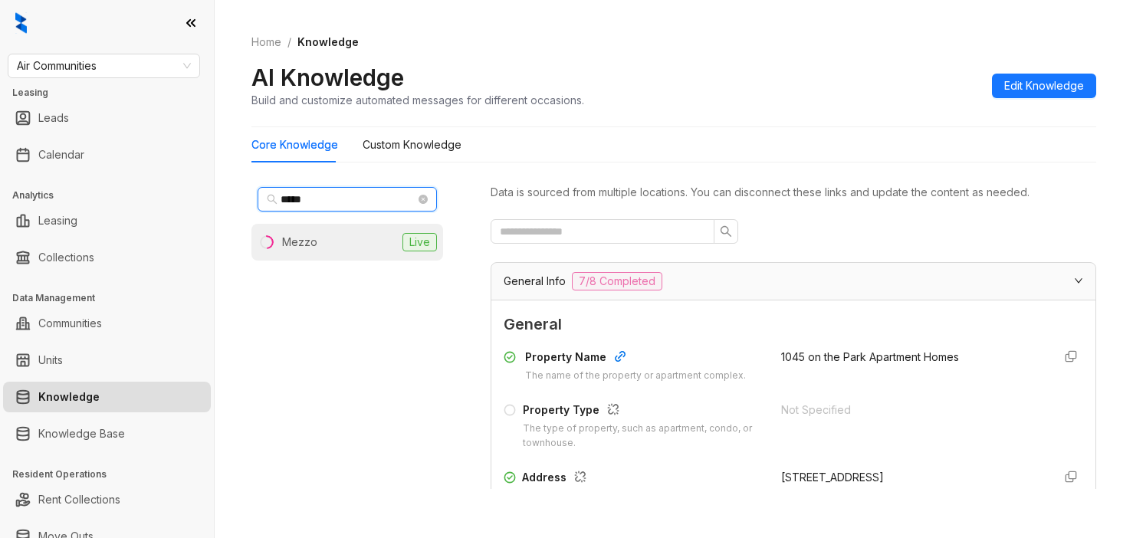
type input "*****"
click at [298, 245] on div "Mezzo" at bounding box center [299, 242] width 35 height 17
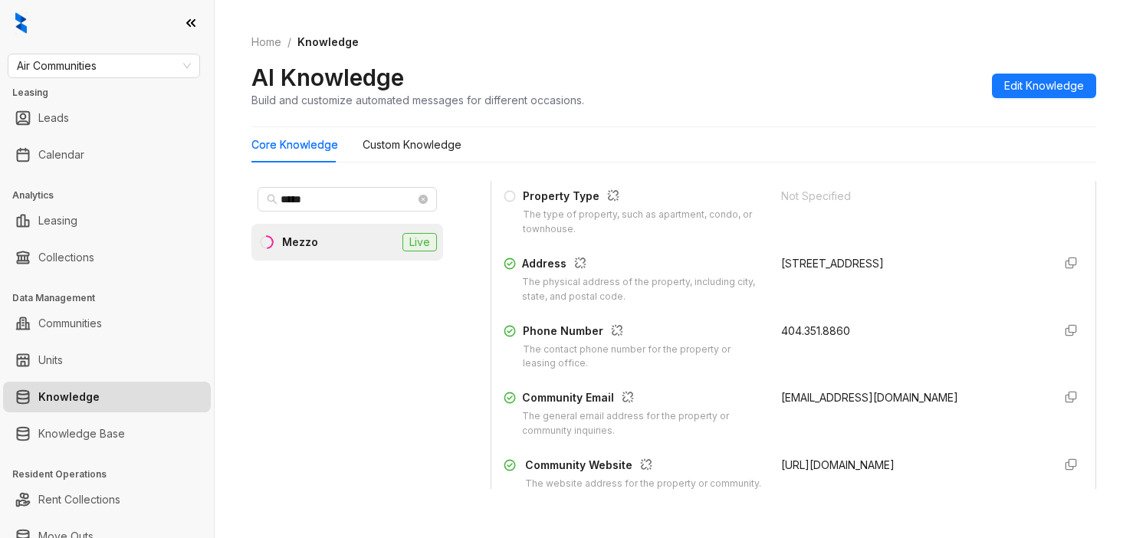
scroll to position [230, 0]
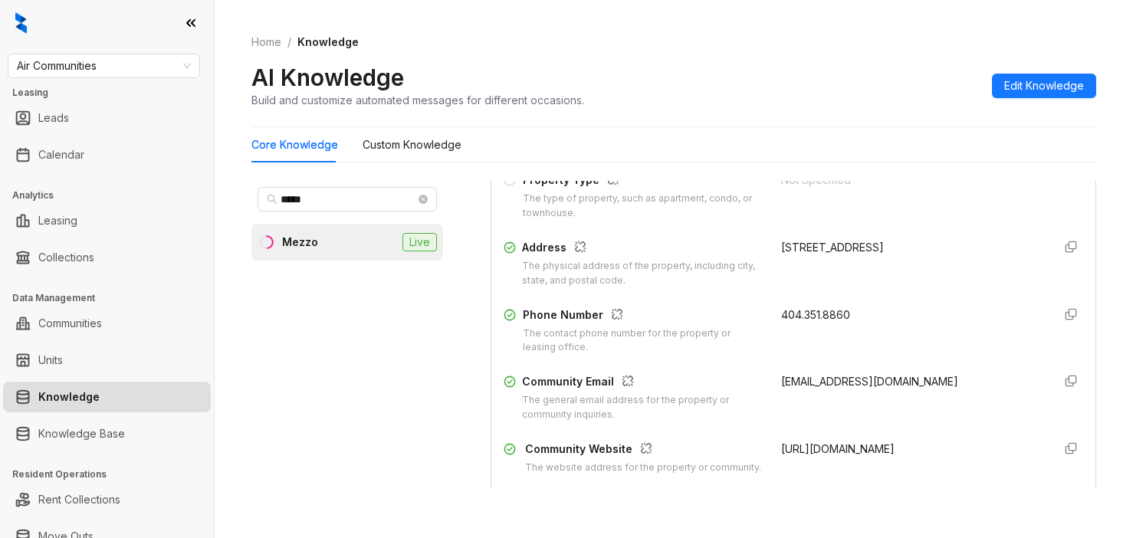
drag, startPoint x: 758, startPoint y: 450, endPoint x: 924, endPoint y: 449, distance: 166.3
click at [957, 450] on div "Community Website The website address for the property or community. http://mez…" at bounding box center [792, 458] width 579 height 34
copy span "http://mezzoapartmenthomes.com"
click at [667, 74] on div "AI Knowledge Build and customize automated messages for different occasions. Ed…" at bounding box center [673, 85] width 844 height 45
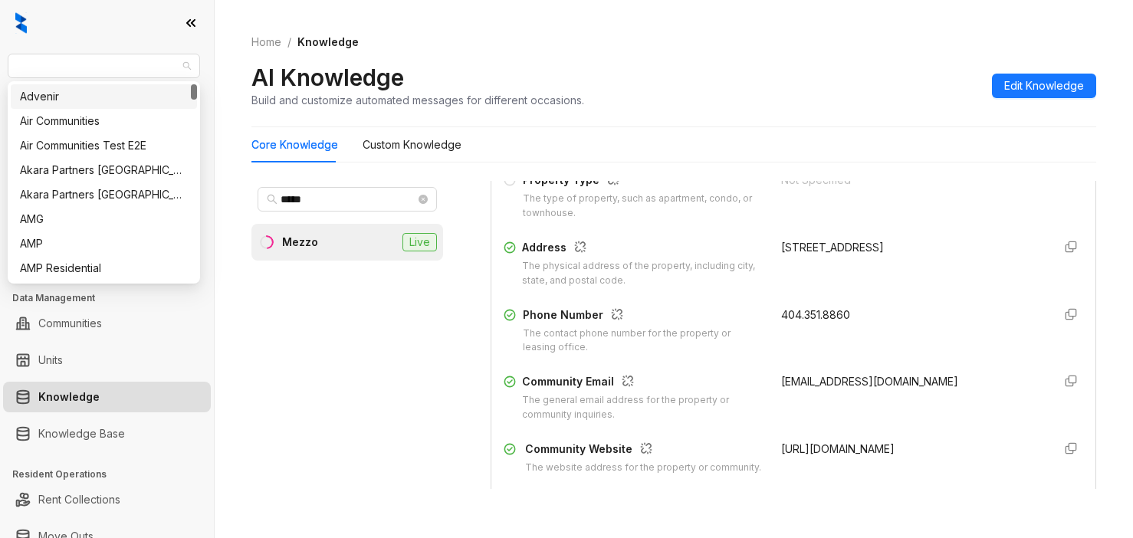
drag, startPoint x: 121, startPoint y: 66, endPoint x: -35, endPoint y: 54, distance: 156.8
click at [0, 54] on html "Air Communities Leasing Leads Calendar Analytics Leasing Collections Data Manag…" at bounding box center [566, 269] width 1133 height 538
click at [105, 69] on span "Air Communities" at bounding box center [104, 65] width 174 height 23
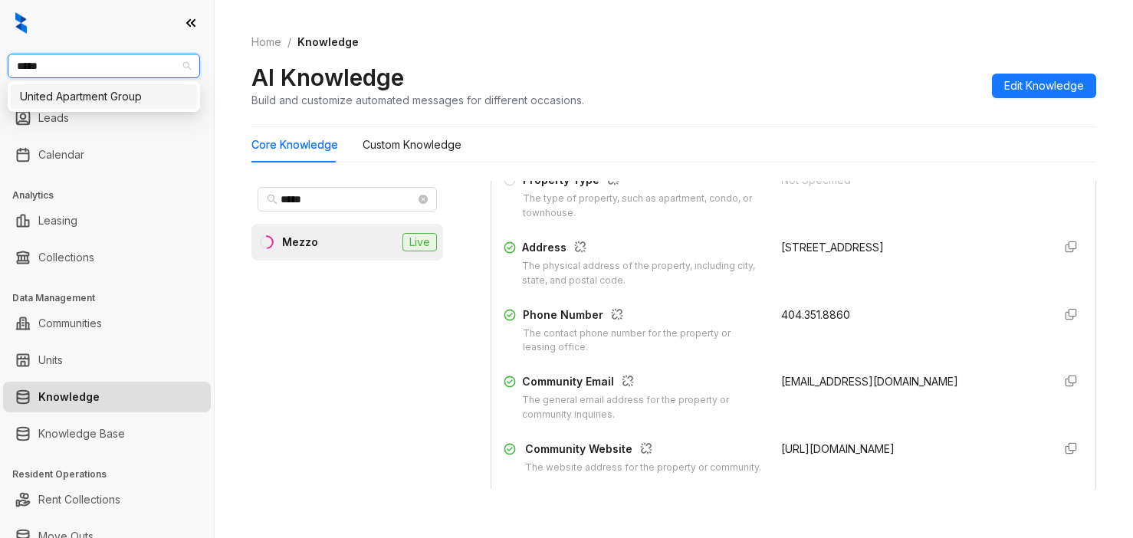
type input "******"
drag, startPoint x: 106, startPoint y: 92, endPoint x: 113, endPoint y: 86, distance: 9.8
click at [107, 91] on div "United Apartment Group" at bounding box center [104, 96] width 168 height 17
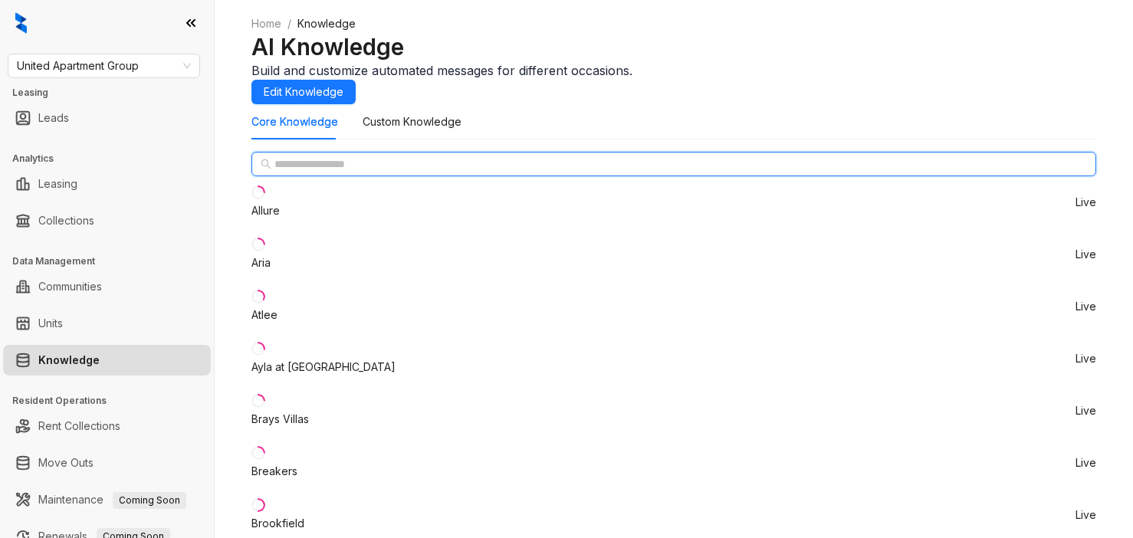
click at [338, 172] on input "text" at bounding box center [674, 164] width 800 height 17
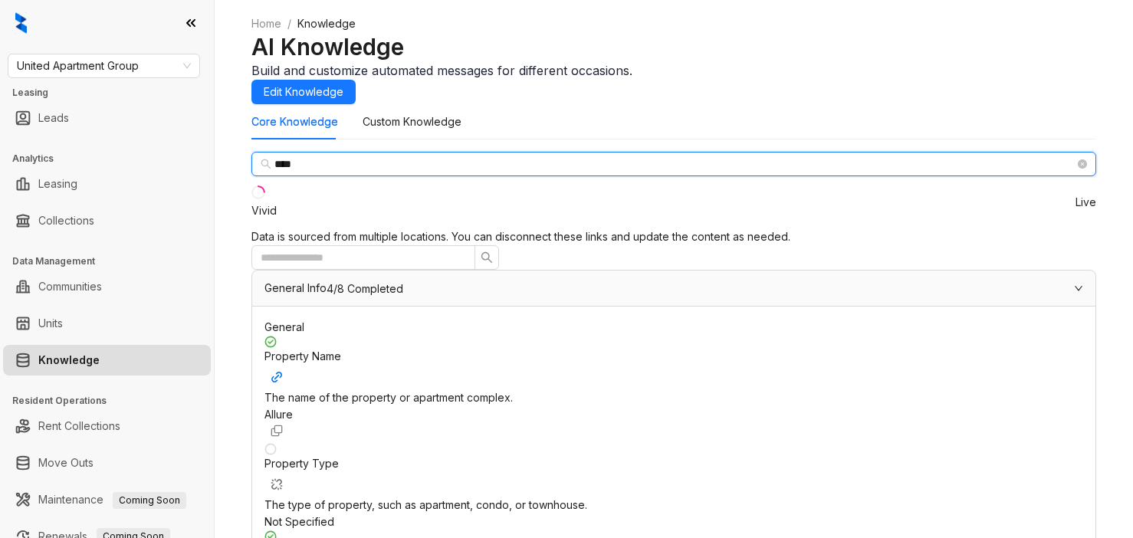
type input "****"
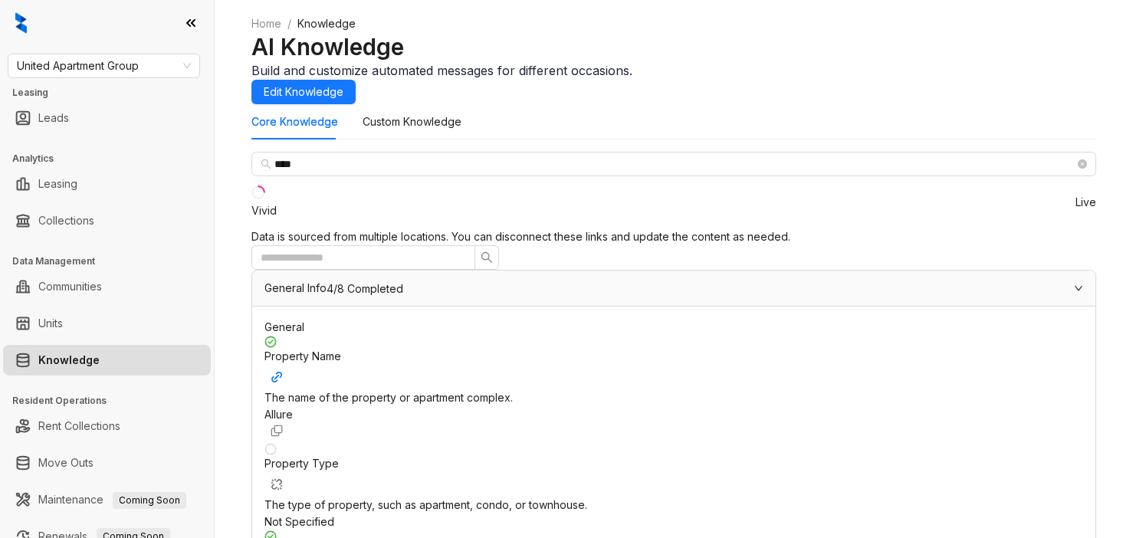
click at [312, 228] on li "Vivid Live" at bounding box center [673, 202] width 844 height 52
click at [147, 62] on span "United Apartment Group" at bounding box center [104, 65] width 174 height 23
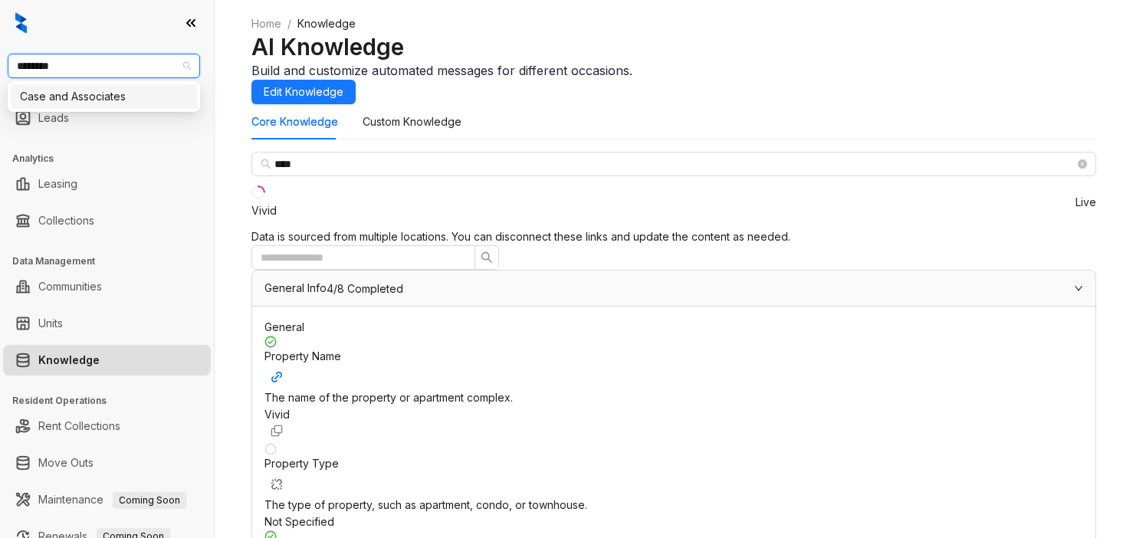
type input "********"
click at [136, 96] on div "Case and Associates" at bounding box center [104, 96] width 168 height 17
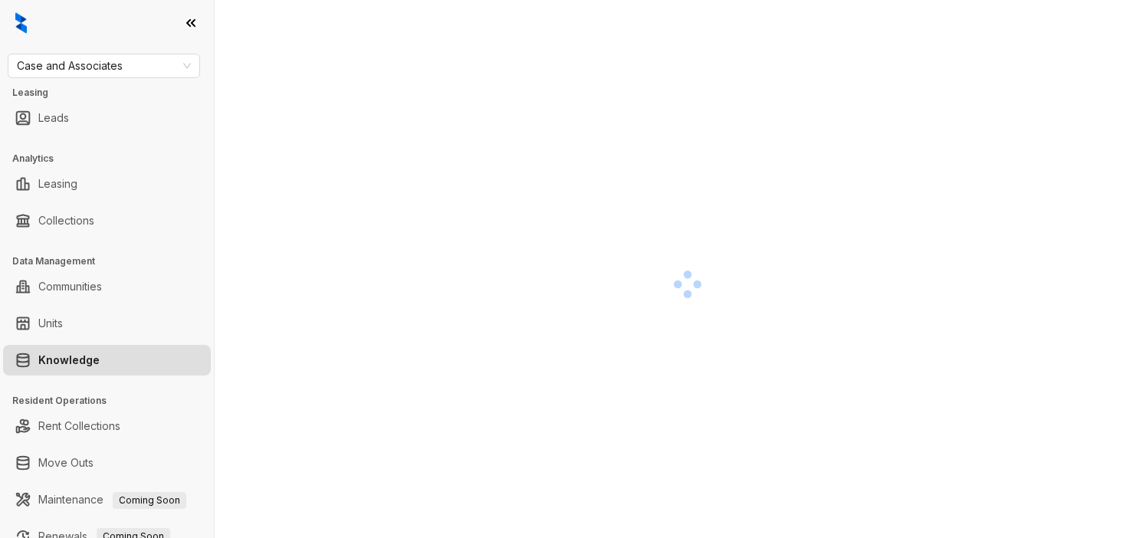
click at [400, 195] on div at bounding box center [687, 284] width 872 height 538
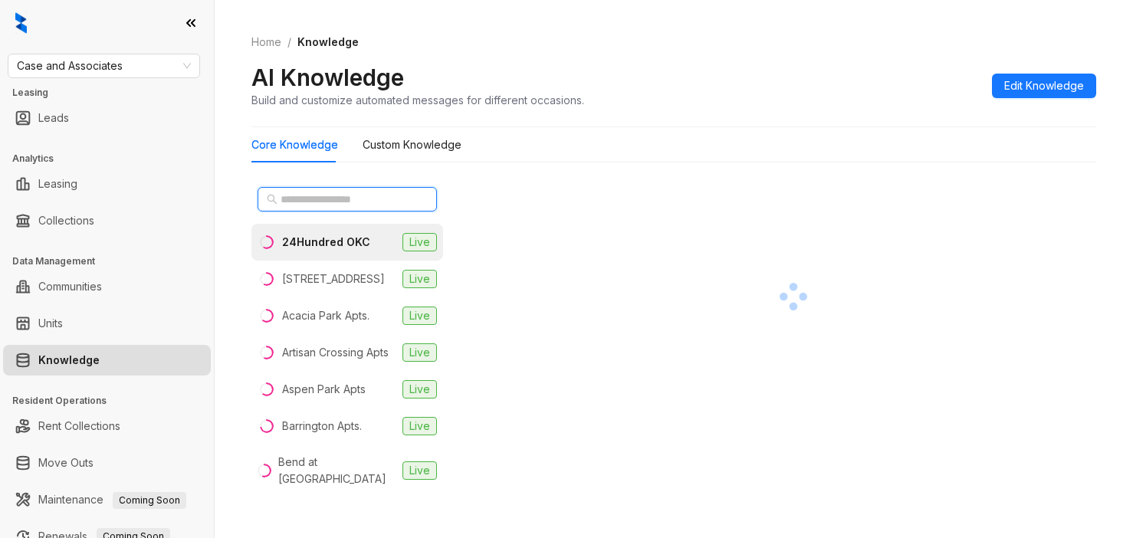
click at [281, 201] on input "text" at bounding box center [347, 199] width 135 height 17
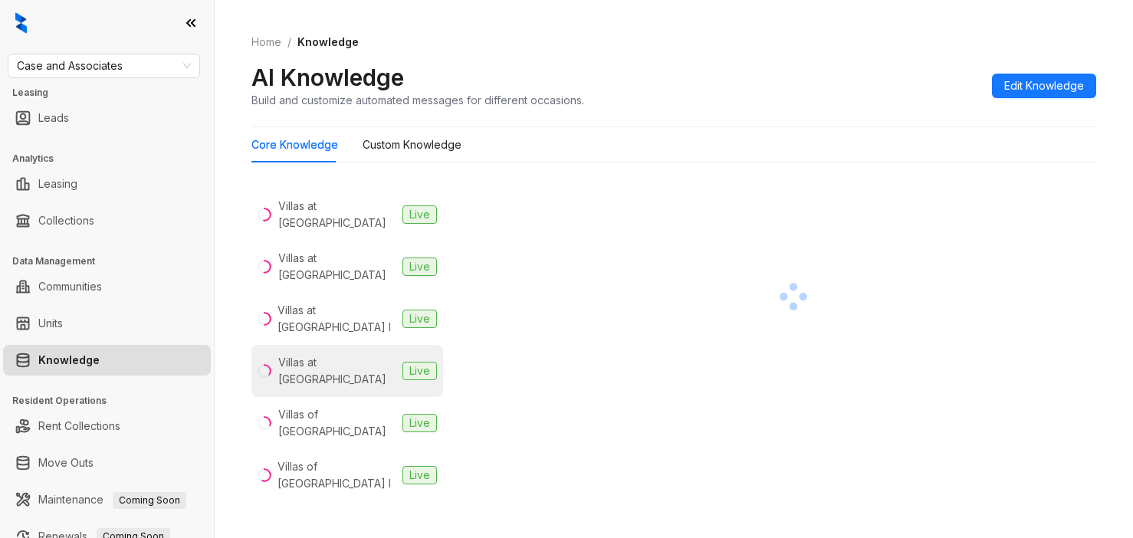
scroll to position [38, 0]
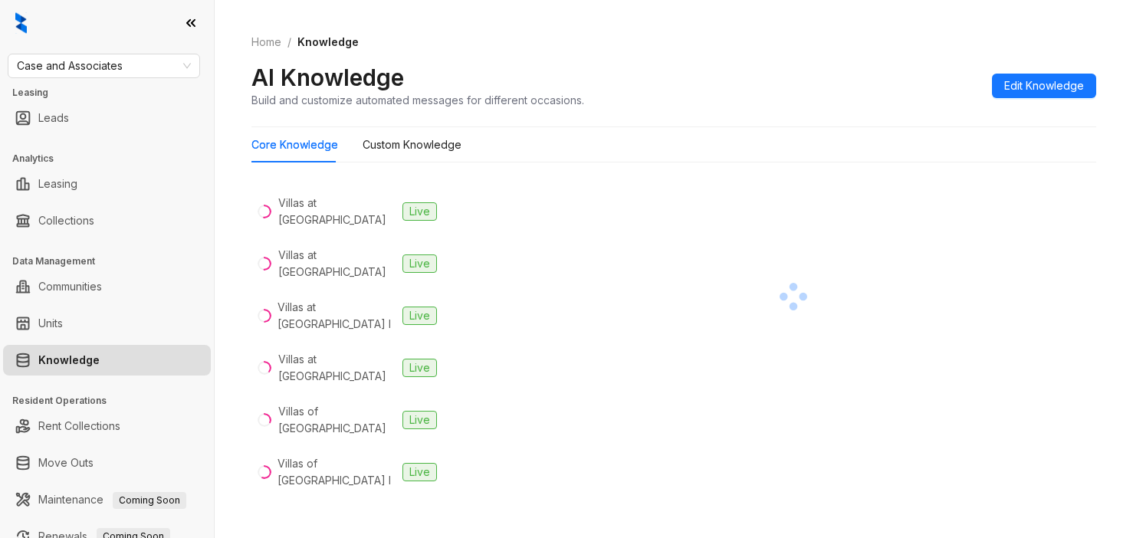
type input "******"
click at [339, 508] on div "Villas of Waterford II" at bounding box center [333, 516] width 102 height 17
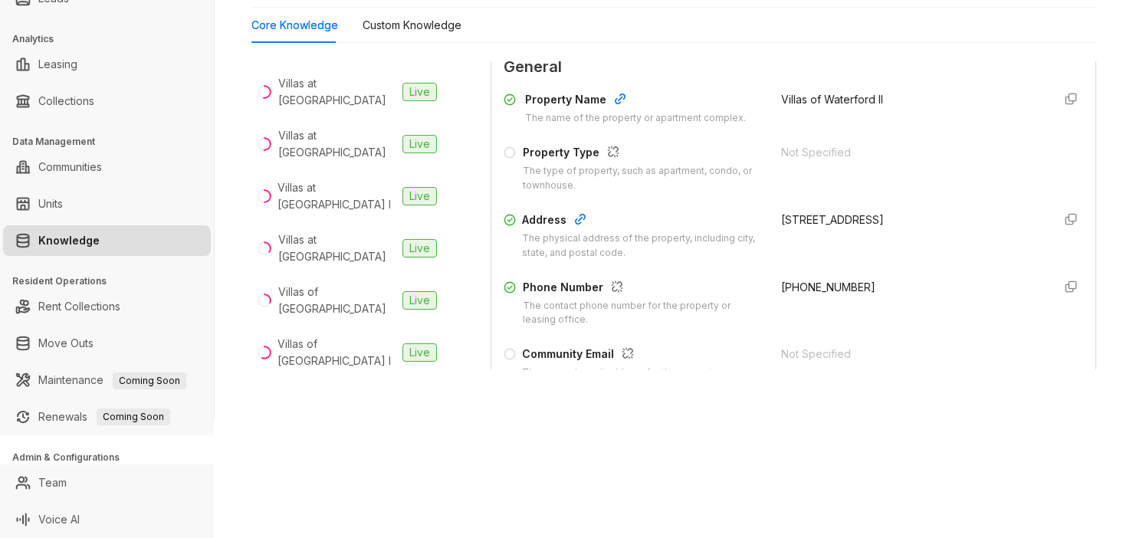
scroll to position [230, 0]
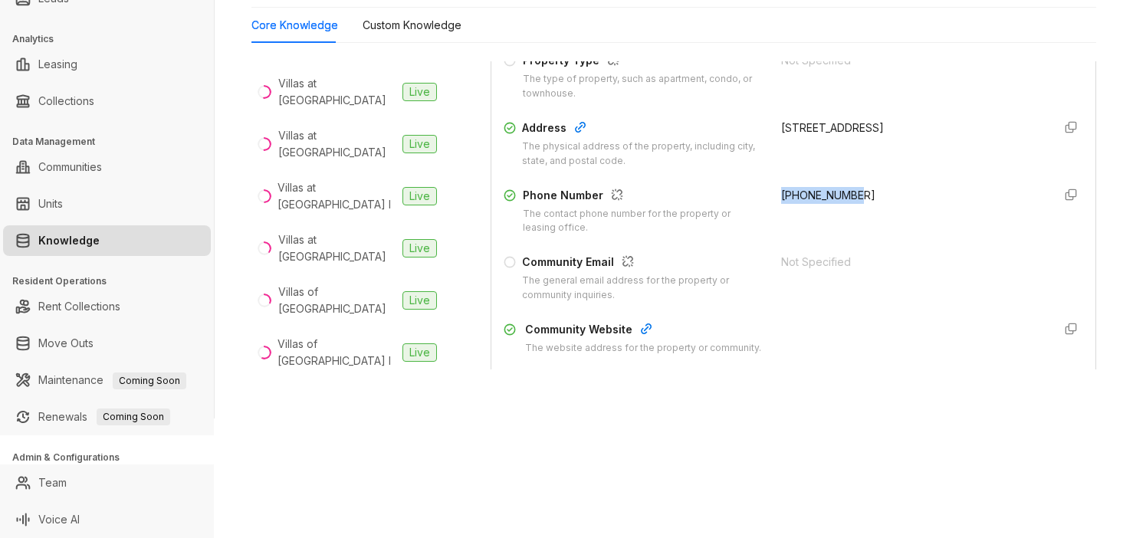
drag, startPoint x: 762, startPoint y: 188, endPoint x: 830, endPoint y: 198, distance: 68.3
click at [854, 198] on div "Phone Number The contact phone number for the property or leasing office. +1316…" at bounding box center [792, 211] width 579 height 49
copy span "+13166346117"
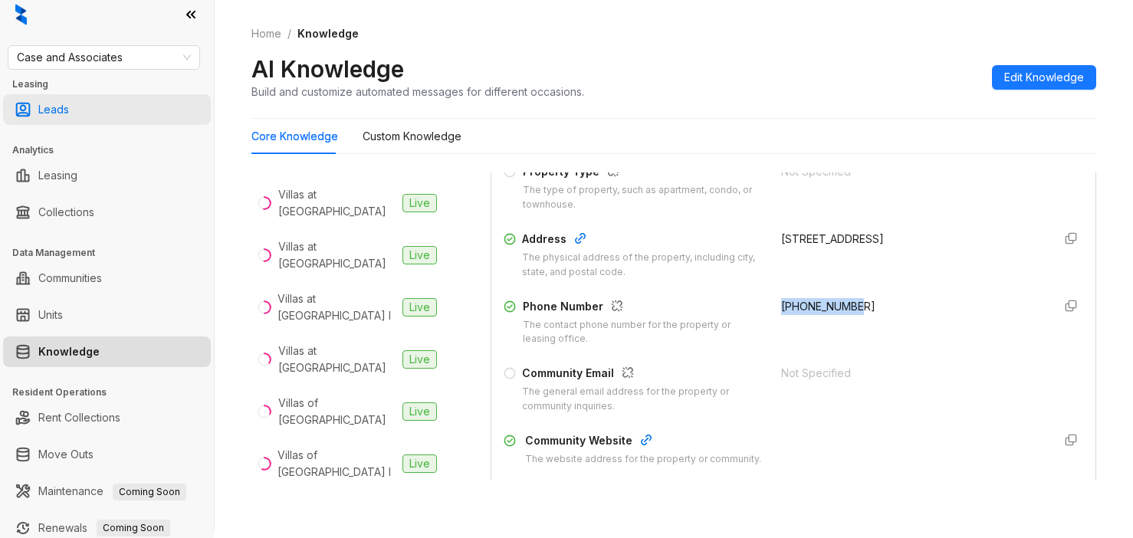
scroll to position [0, 0]
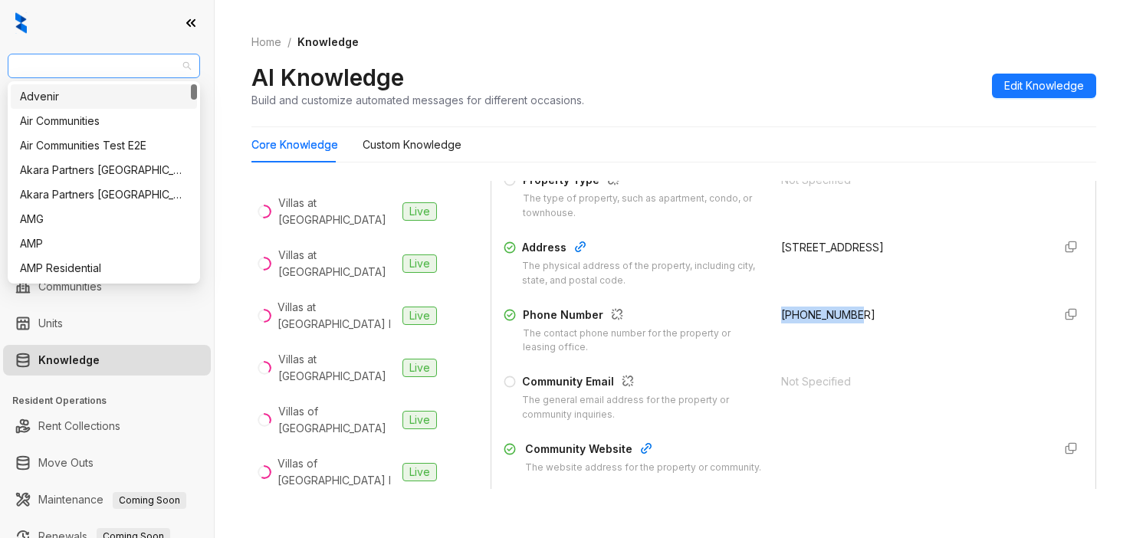
click at [139, 70] on span "Case and Associates" at bounding box center [104, 65] width 174 height 23
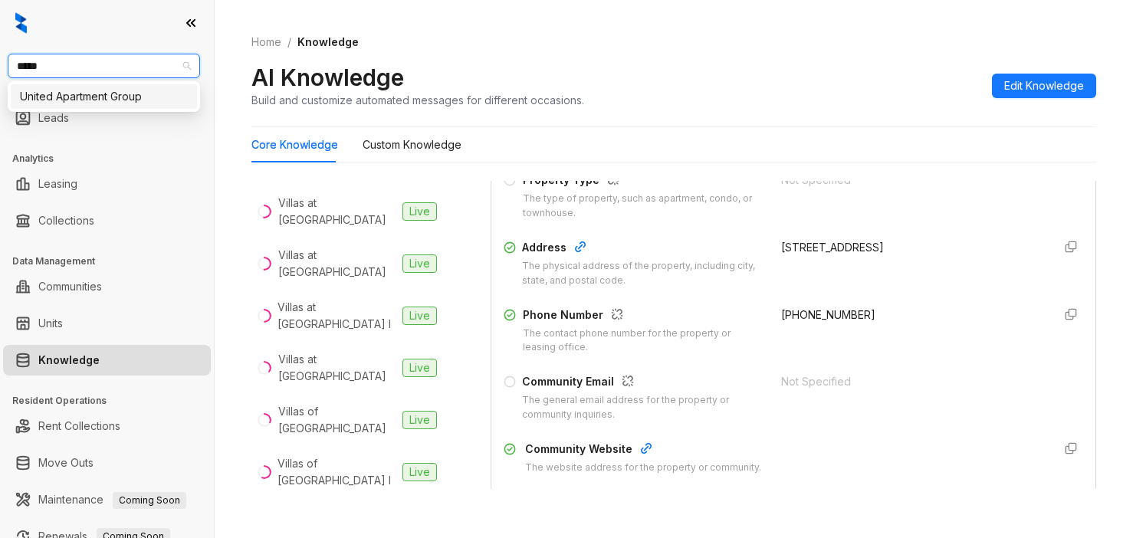
type input "******"
click at [72, 97] on div "United Apartment Group" at bounding box center [104, 96] width 168 height 17
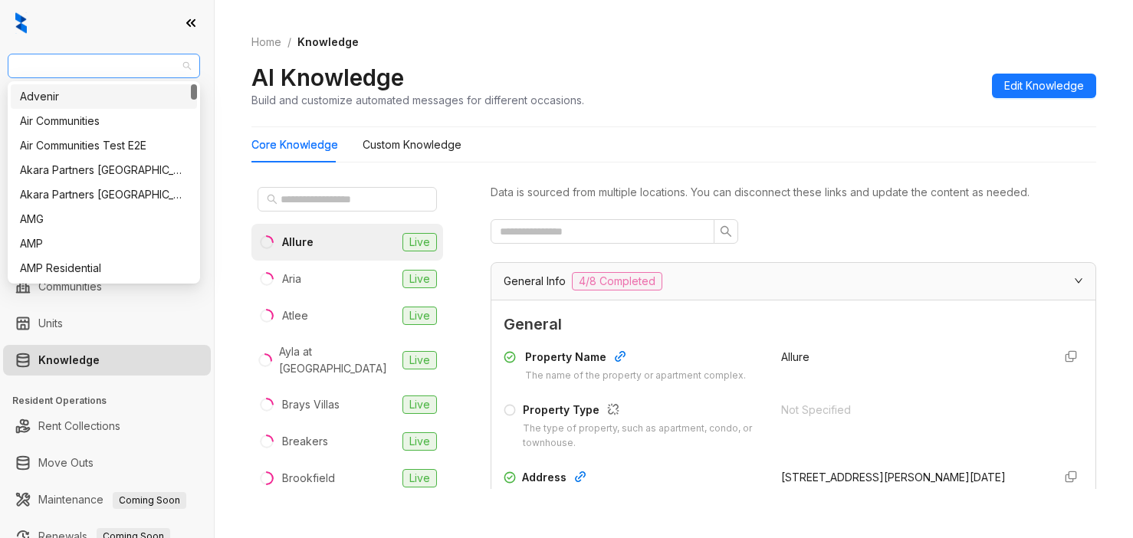
click at [162, 70] on span "United Apartment Group" at bounding box center [104, 65] width 174 height 23
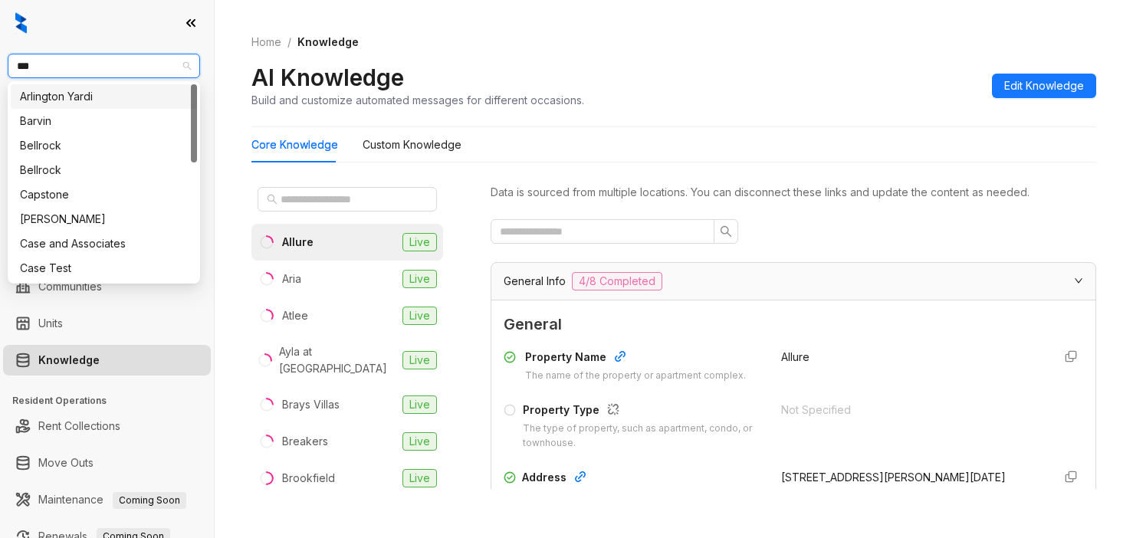
type input "****"
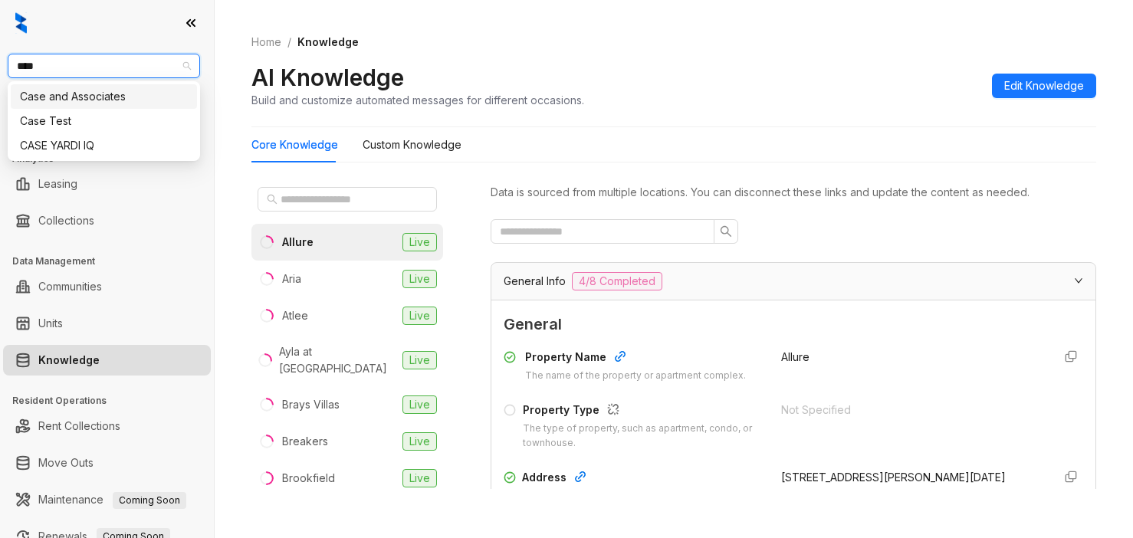
click at [133, 100] on div "Case and Associates" at bounding box center [104, 96] width 168 height 17
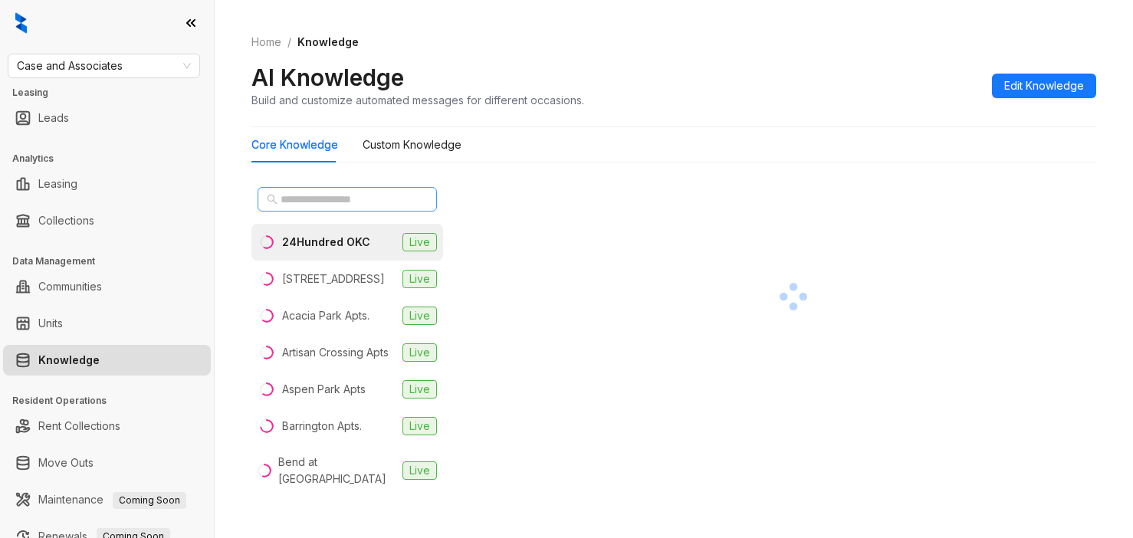
click at [327, 207] on span at bounding box center [346, 199] width 179 height 25
click at [73, 22] on div at bounding box center [107, 23] width 214 height 46
click at [292, 198] on input "text" at bounding box center [347, 199] width 135 height 17
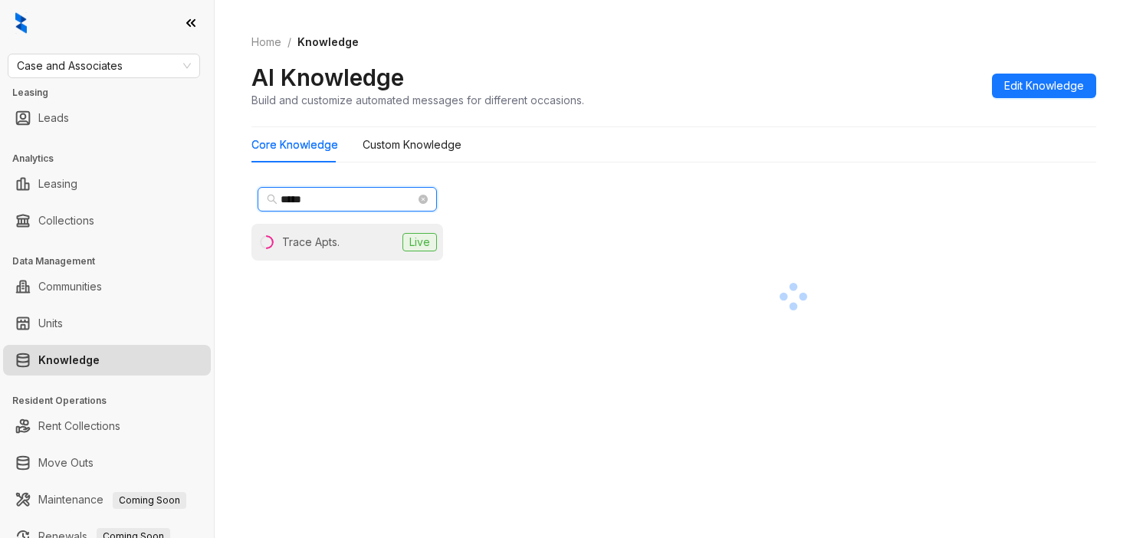
type input "*****"
click at [319, 250] on div "Trace Apts." at bounding box center [310, 242] width 57 height 17
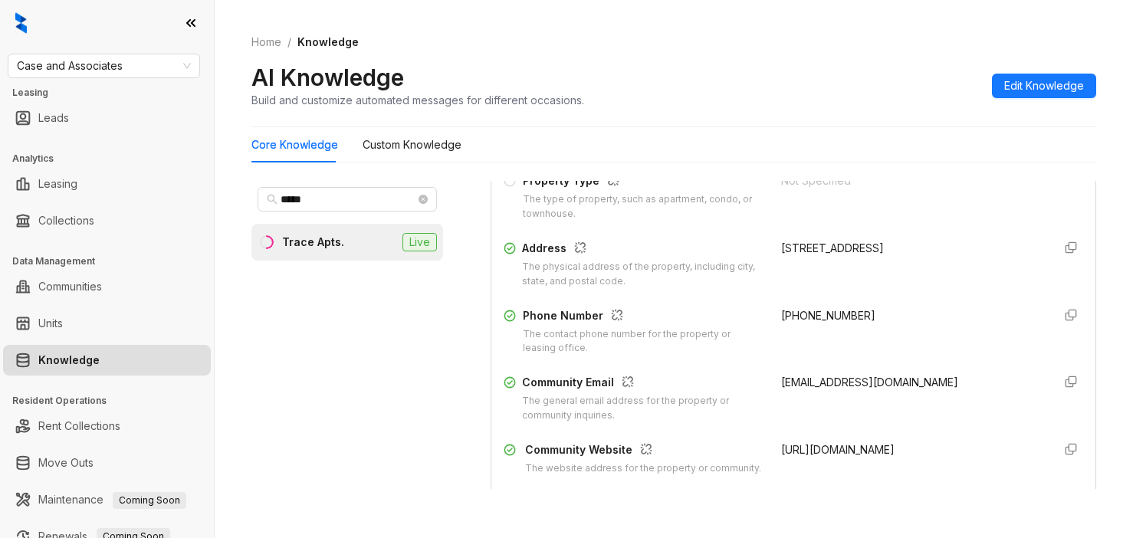
scroll to position [230, 0]
drag, startPoint x: 761, startPoint y: 315, endPoint x: 838, endPoint y: 315, distance: 77.4
click at [857, 318] on div "Phone Number The contact phone number for the property or leasing office. +1601…" at bounding box center [792, 330] width 579 height 49
copy span "+16019561194"
click at [69, 131] on link "Leads" at bounding box center [53, 118] width 31 height 31
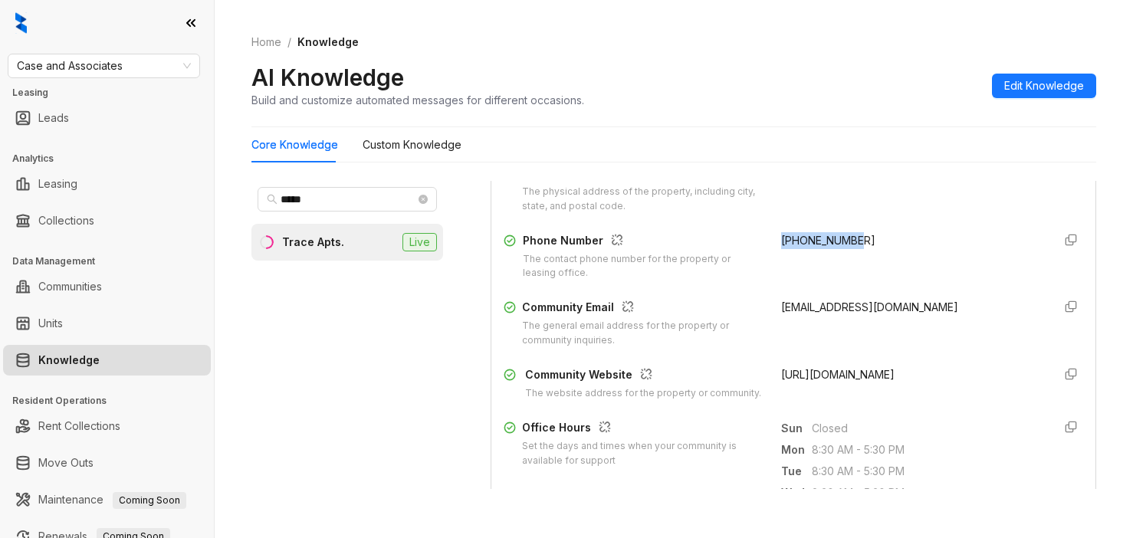
scroll to position [306, 0]
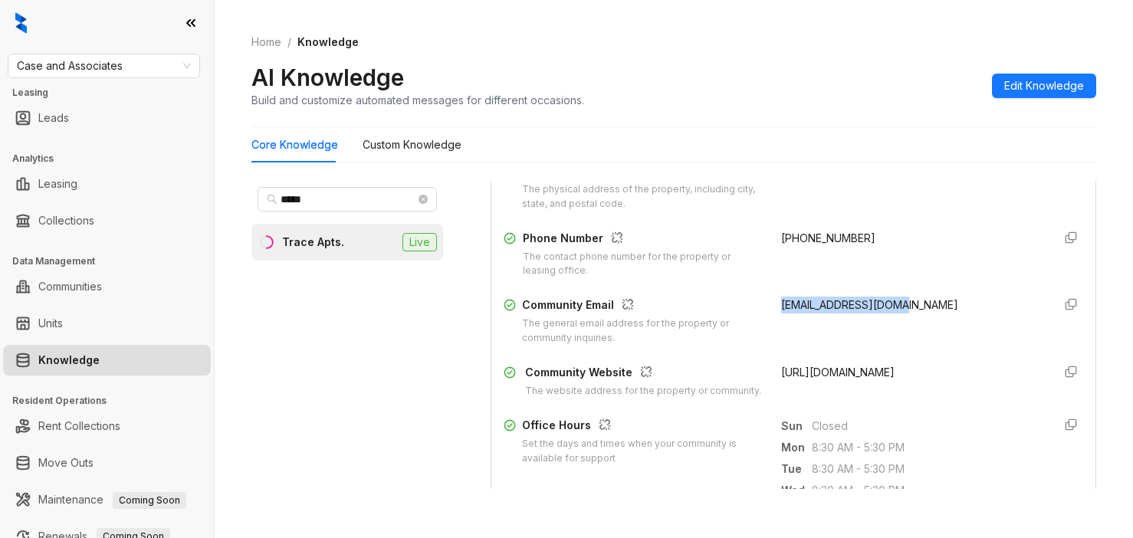
drag, startPoint x: 762, startPoint y: 302, endPoint x: 896, endPoint y: 300, distance: 134.1
click at [900, 300] on div "Community Email The general email address for the property or community inquiri…" at bounding box center [792, 321] width 579 height 49
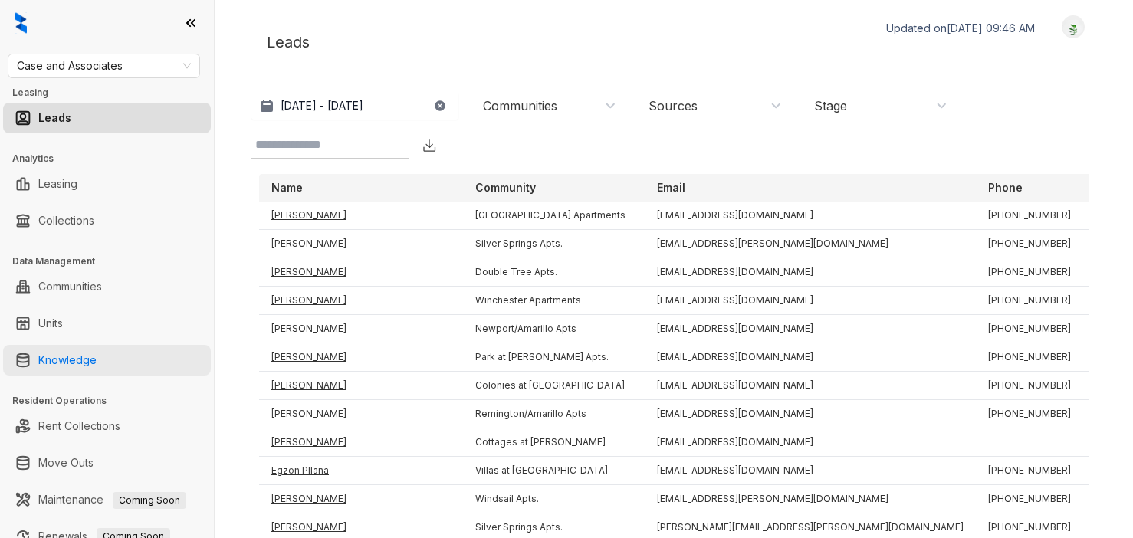
click at [59, 366] on link "Knowledge" at bounding box center [67, 360] width 58 height 31
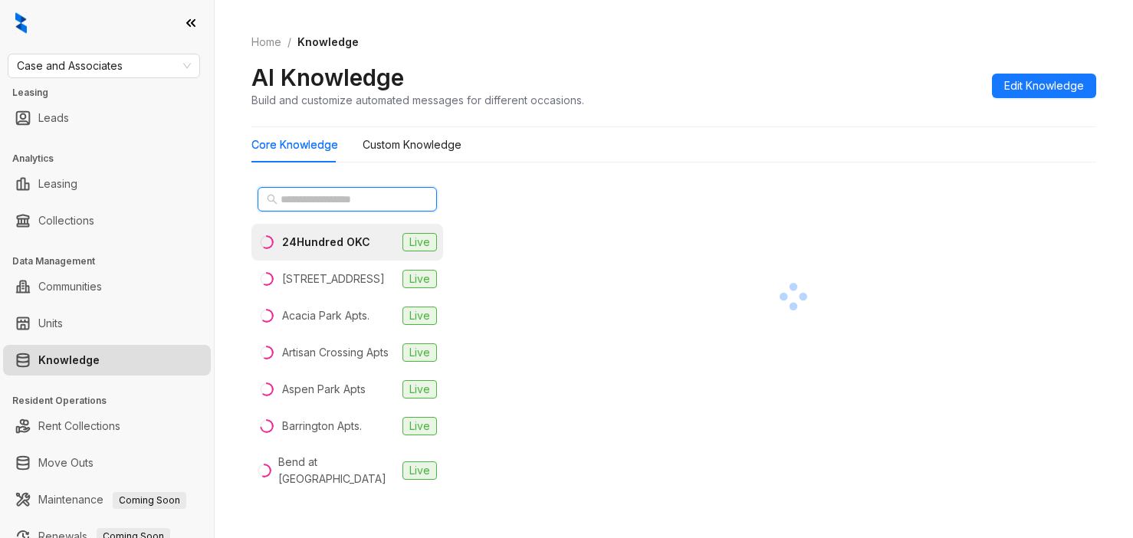
click at [362, 196] on input "text" at bounding box center [347, 199] width 135 height 17
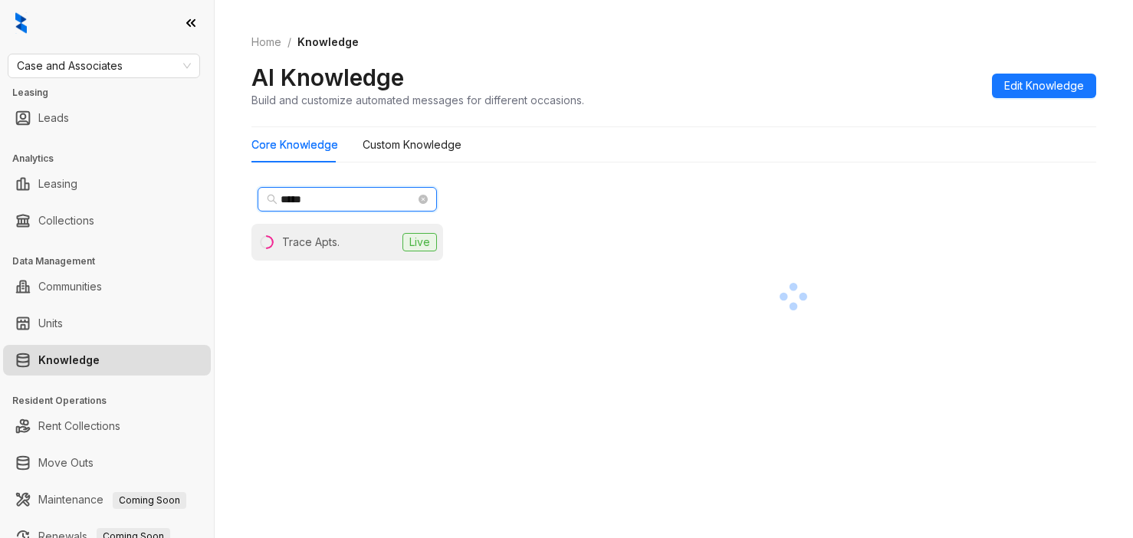
type input "*****"
click at [355, 246] on li "Trace Apts. Live" at bounding box center [347, 242] width 192 height 37
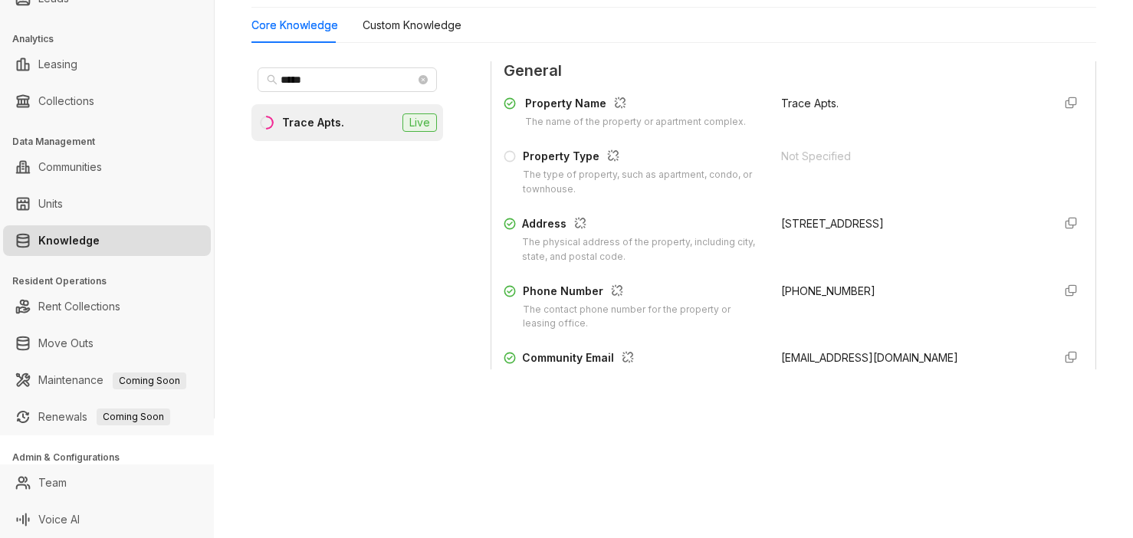
scroll to position [230, 0]
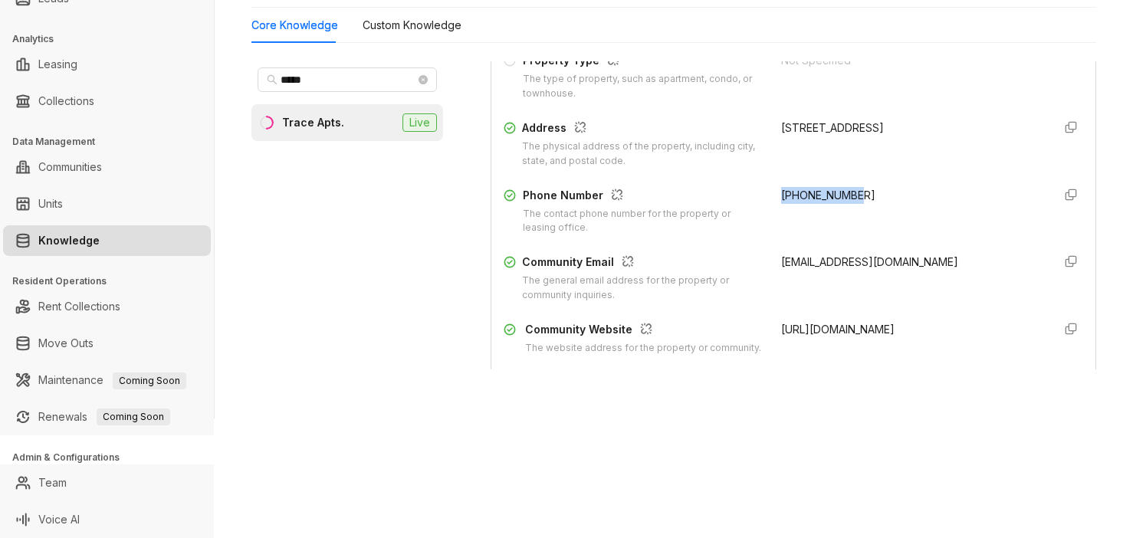
drag, startPoint x: 838, startPoint y: 194, endPoint x: 777, endPoint y: 199, distance: 60.8
click at [781, 201] on div "+16019561194" at bounding box center [910, 211] width 259 height 49
copy span "16019561194"
click at [58, 19] on div "Case and Associates Leasing Leads Analytics Leasing Collections Data Management…" at bounding box center [107, 149] width 214 height 538
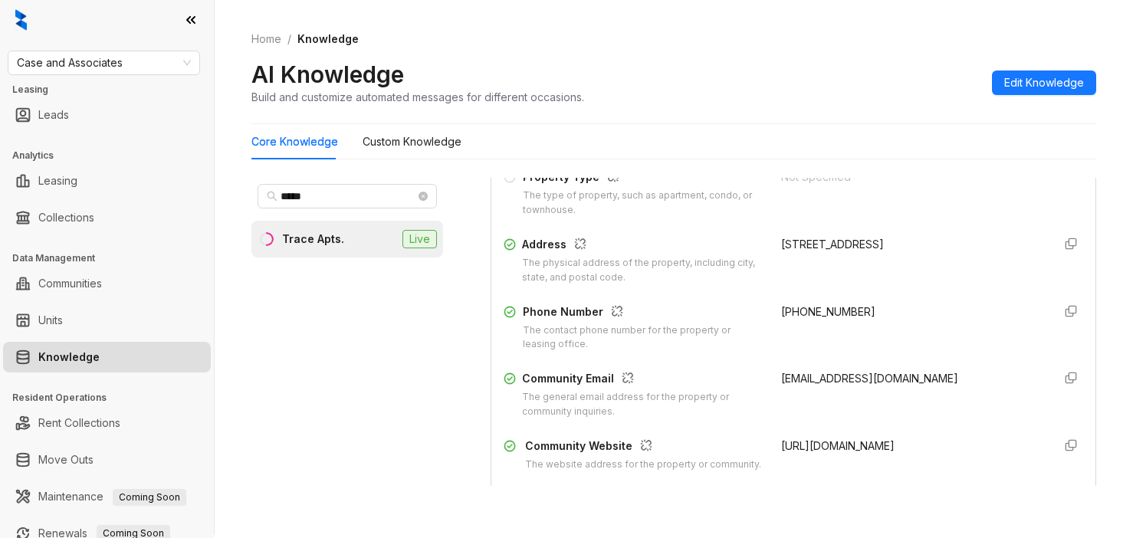
scroll to position [0, 0]
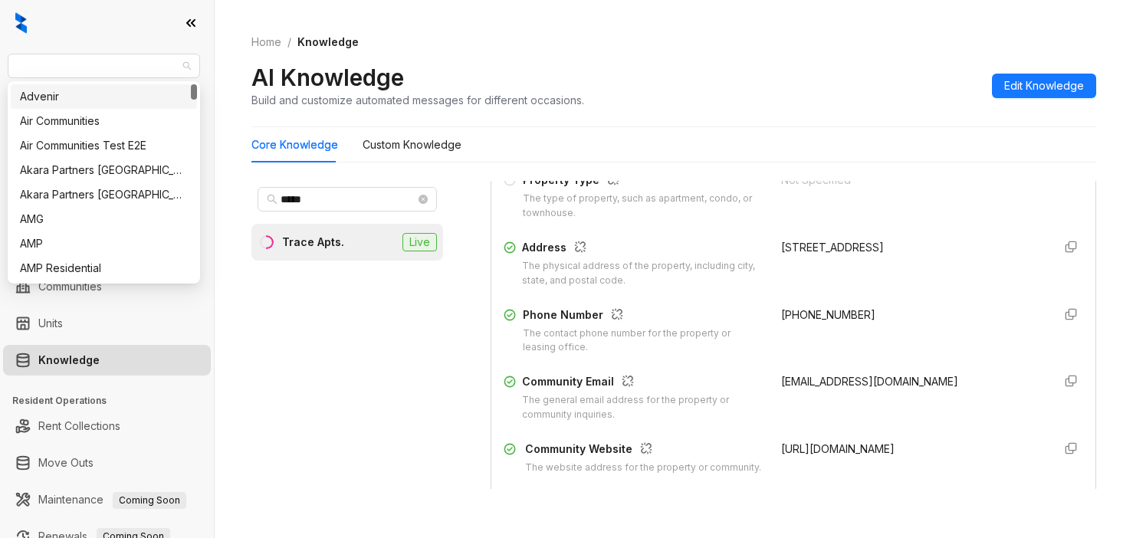
drag, startPoint x: 144, startPoint y: 67, endPoint x: -25, endPoint y: 54, distance: 169.8
click at [0, 54] on html "Case and Associates Leasing Leads Analytics Leasing Collections Data Management…" at bounding box center [566, 269] width 1133 height 538
click at [48, 72] on span "Case and Associates" at bounding box center [104, 65] width 174 height 23
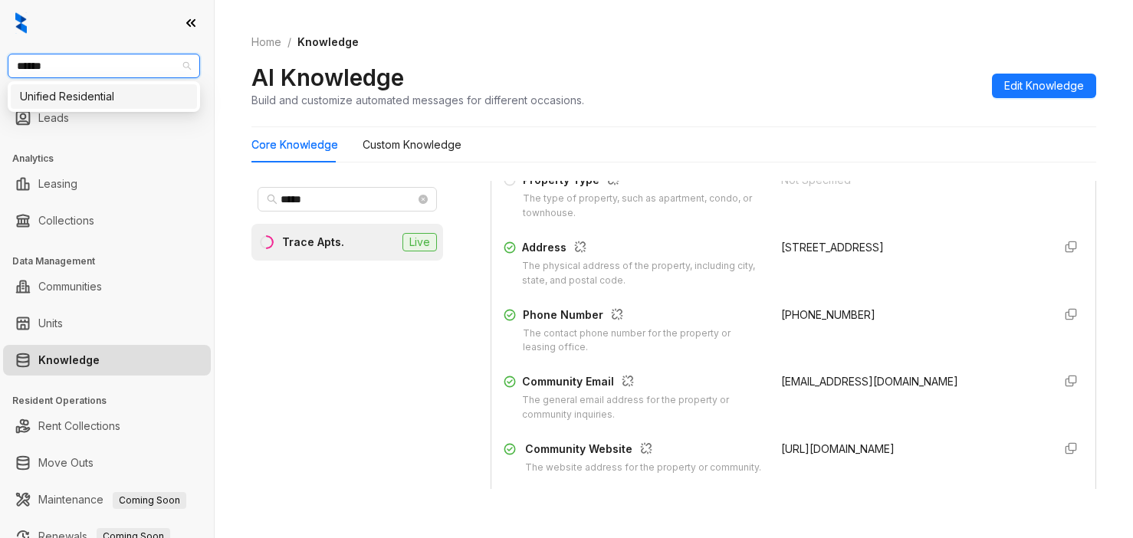
type input "*******"
click at [64, 94] on div "Unified Residential" at bounding box center [104, 96] width 168 height 17
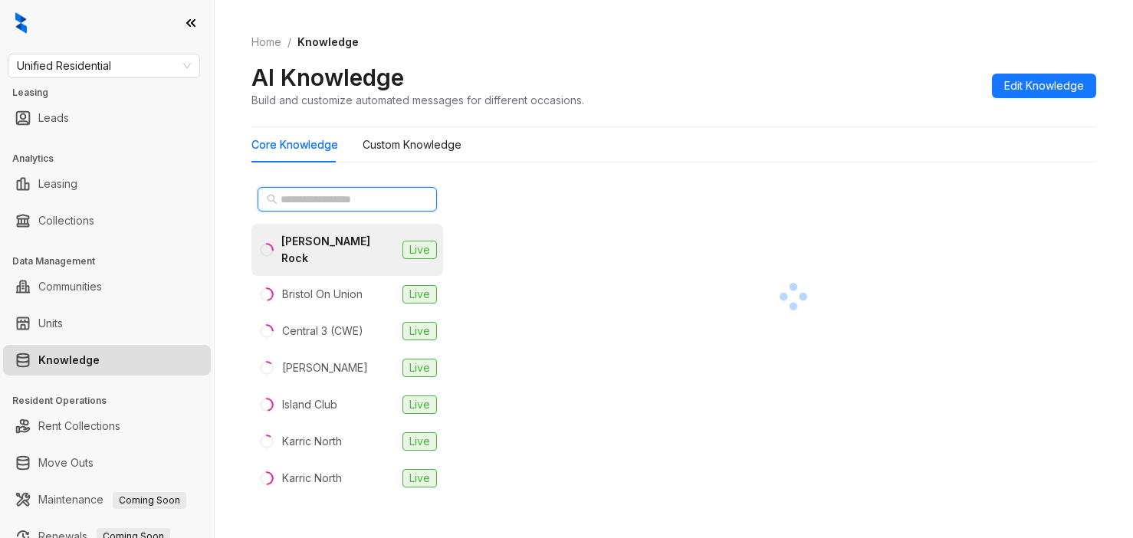
click at [316, 199] on input "text" at bounding box center [347, 199] width 135 height 17
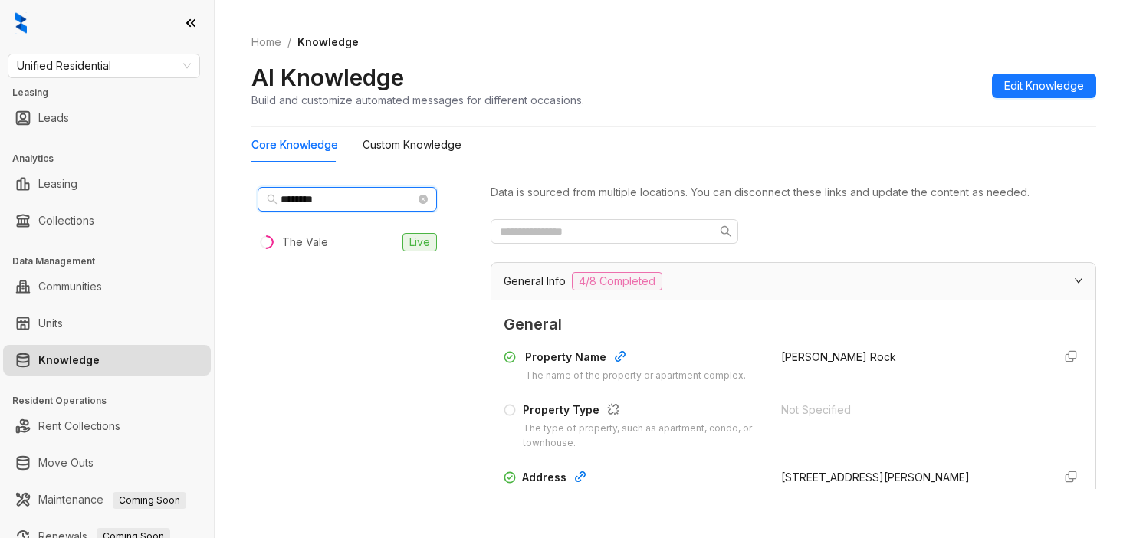
type input "********"
click at [78, 91] on h3 "Leasing" at bounding box center [113, 93] width 202 height 14
click at [880, 105] on div "AI Knowledge Build and customize automated messages for different occasions. Ed…" at bounding box center [673, 85] width 844 height 45
click at [900, 82] on div "AI Knowledge Build and customize automated messages for different occasions. Ed…" at bounding box center [673, 85] width 844 height 45
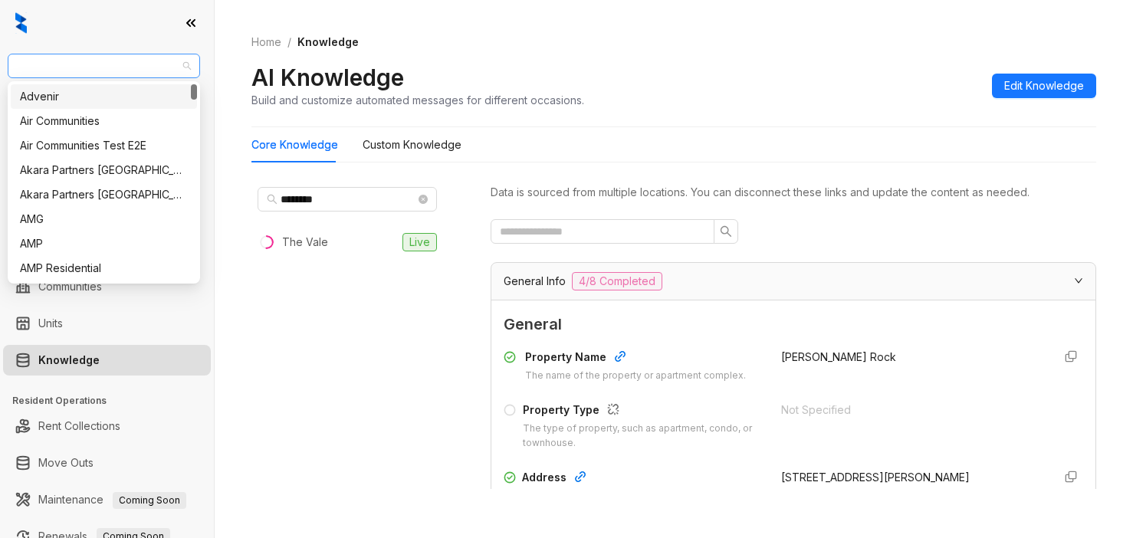
click at [119, 72] on span "Unified Residential" at bounding box center [104, 65] width 174 height 23
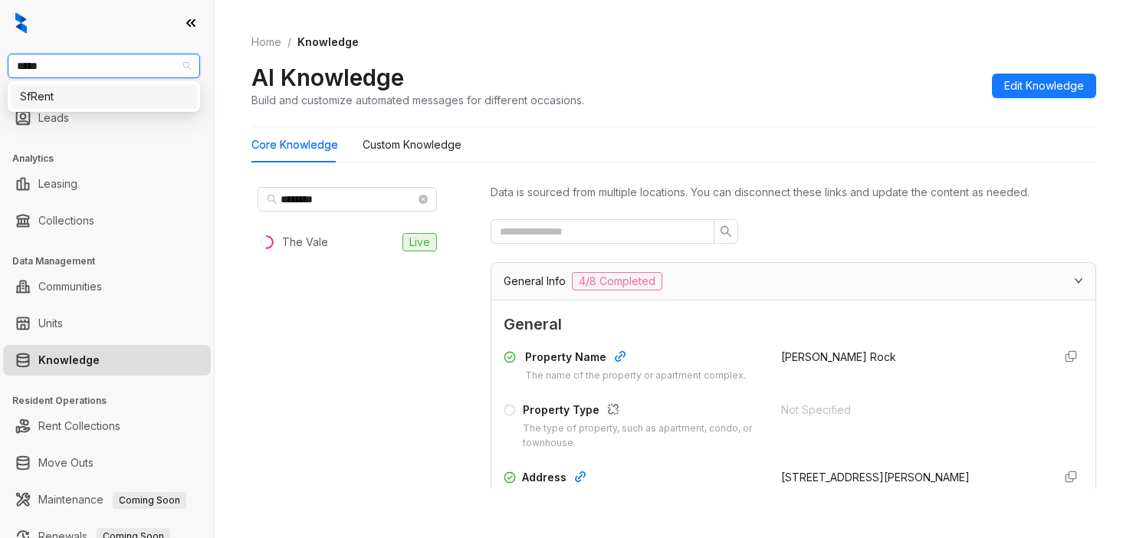
type input "******"
click at [107, 99] on div "SfRent" at bounding box center [104, 96] width 168 height 17
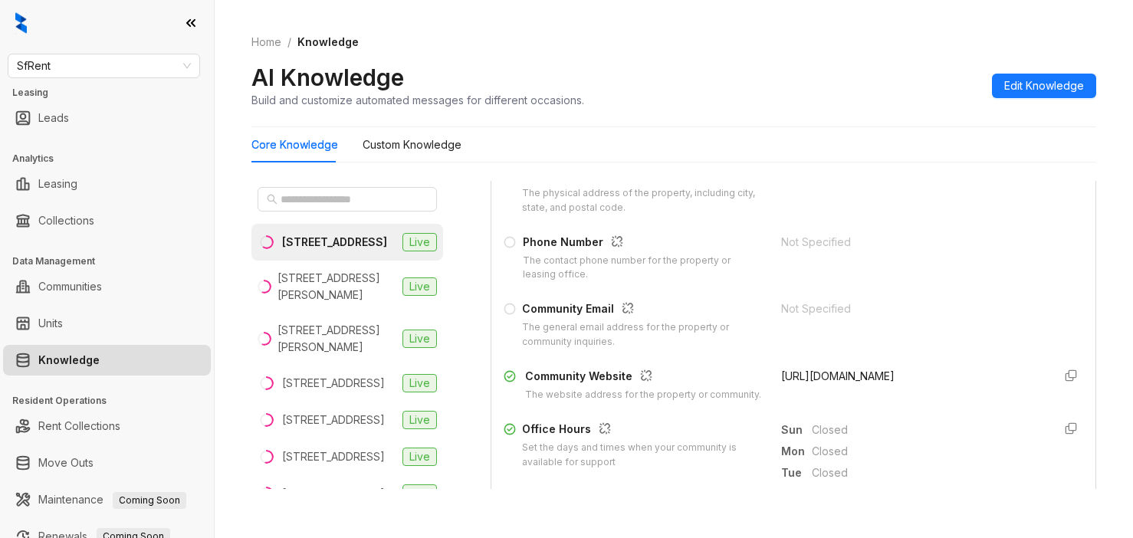
scroll to position [306, 0]
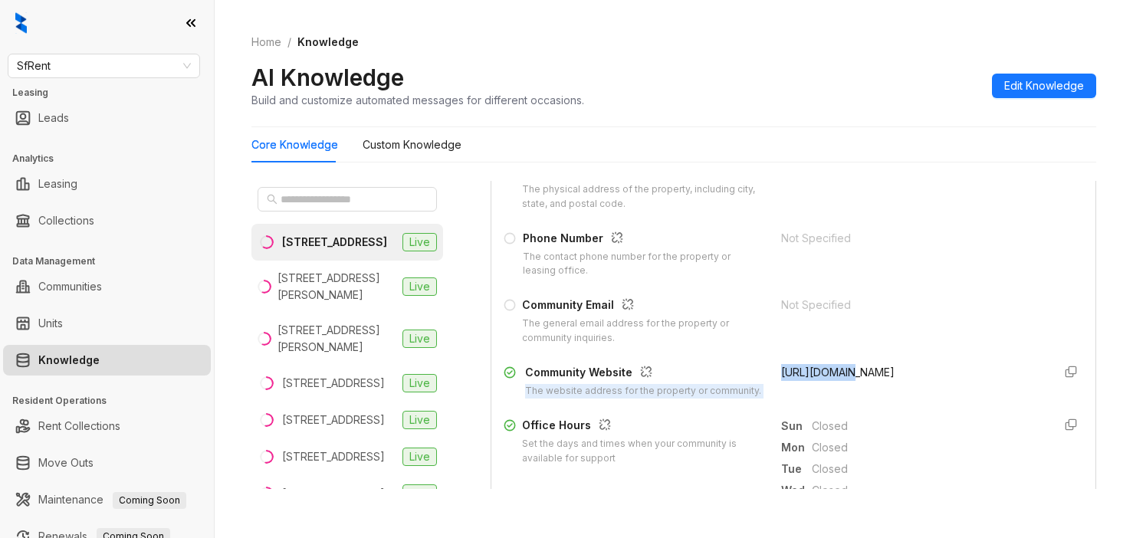
drag, startPoint x: 749, startPoint y: 372, endPoint x: 818, endPoint y: 377, distance: 69.9
click at [818, 377] on div "Community Website The website address for the property or community. [URL][DOMA…" at bounding box center [792, 381] width 579 height 34
click at [873, 375] on div "[URL][DOMAIN_NAME]" at bounding box center [910, 381] width 259 height 34
drag, startPoint x: 867, startPoint y: 370, endPoint x: 768, endPoint y: 370, distance: 98.8
click at [758, 372] on div "Community Website The website address for the property or community. [URL][DOMA…" at bounding box center [792, 381] width 579 height 34
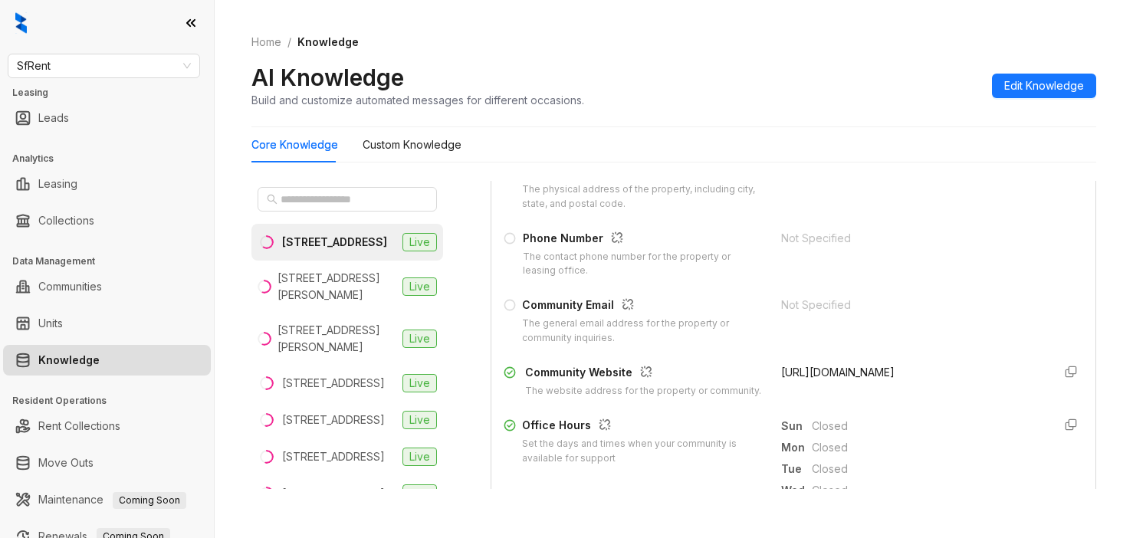
copy span "[URL][DOMAIN_NAME]"
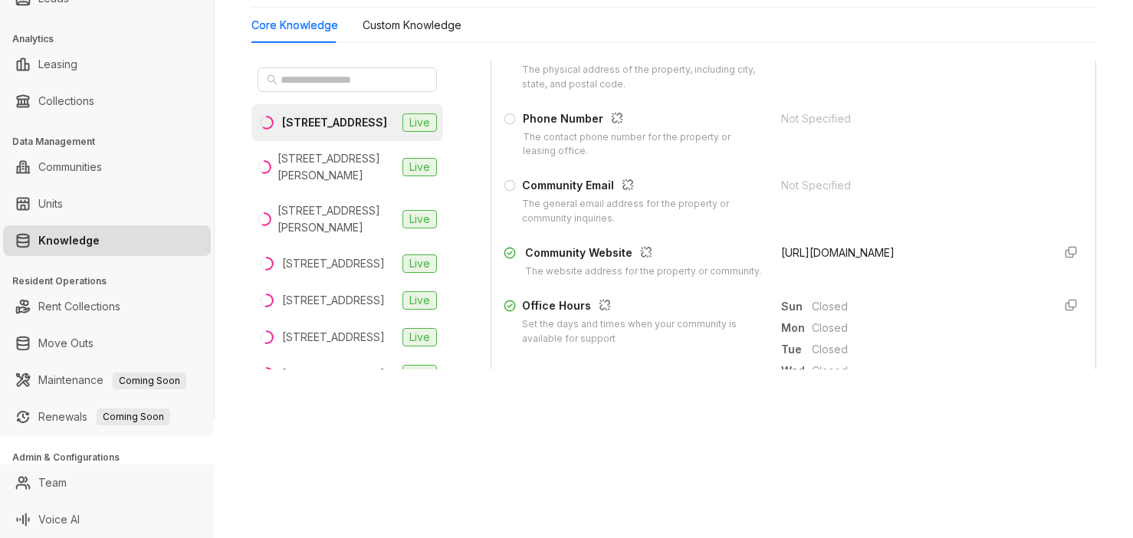
drag, startPoint x: 1028, startPoint y: 451, endPoint x: 1029, endPoint y: 432, distance: 19.2
click at [1028, 451] on div "SfRent Leasing Leads Analytics Leasing Collections Data Management Communities …" at bounding box center [566, 269] width 1133 height 538
